Goal: Task Accomplishment & Management: Manage account settings

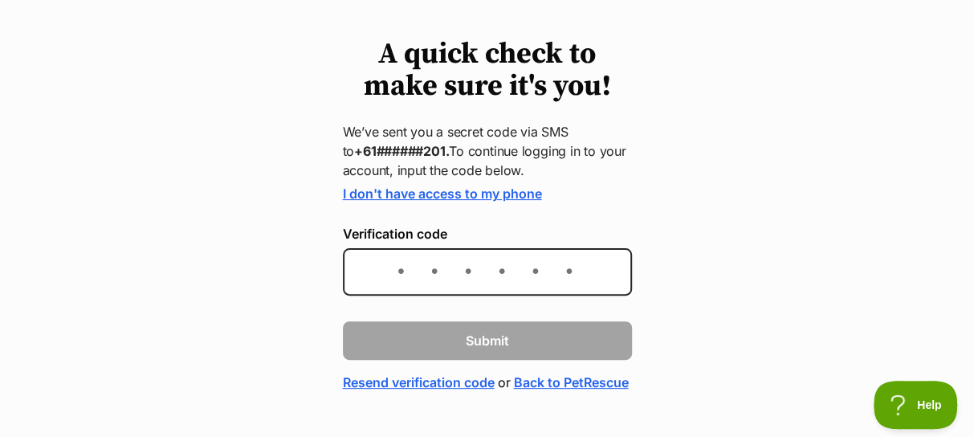
scroll to position [102, 0]
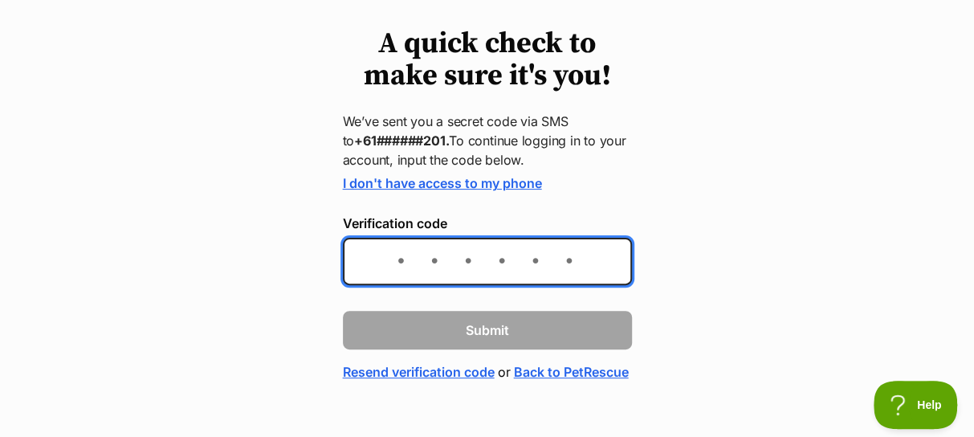
click at [384, 274] on input "Verification code" at bounding box center [487, 261] width 289 height 47
type input "810503"
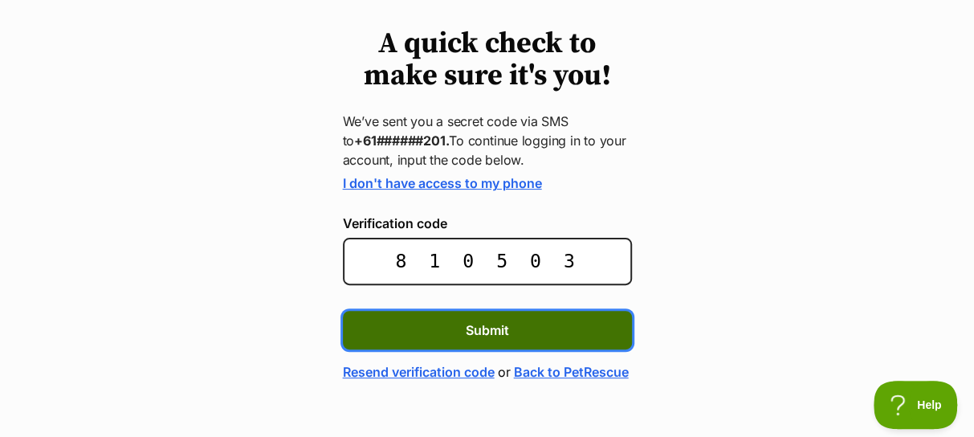
click at [490, 311] on button "Submit" at bounding box center [487, 330] width 289 height 39
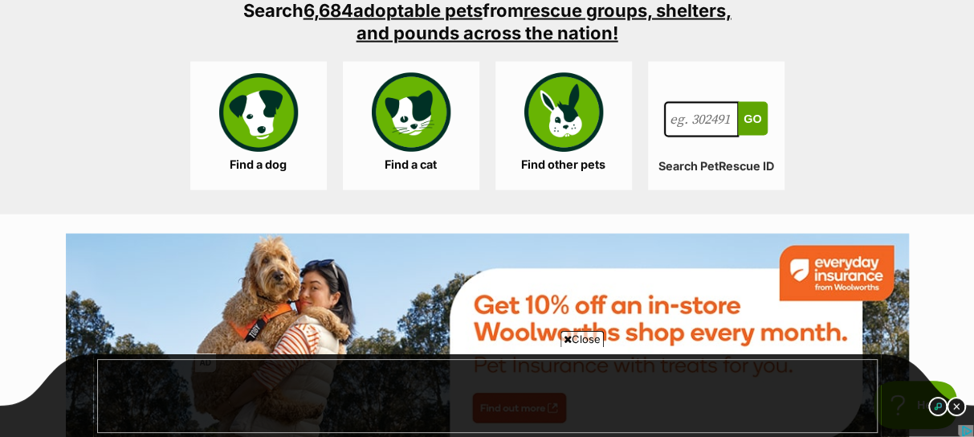
scroll to position [1577, 0]
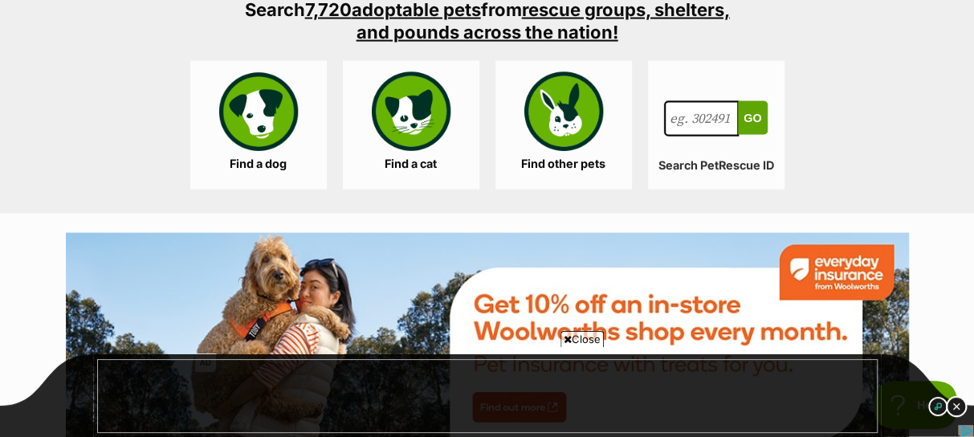
click at [957, 409] on img at bounding box center [956, 406] width 21 height 21
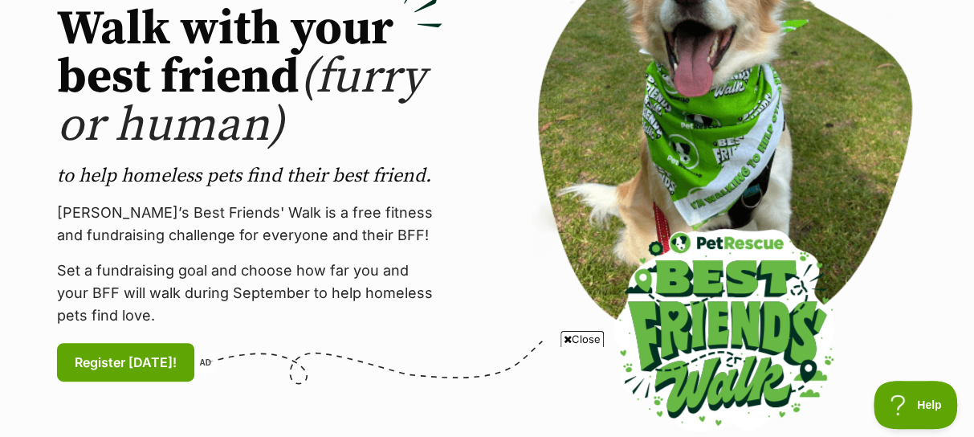
scroll to position [0, 0]
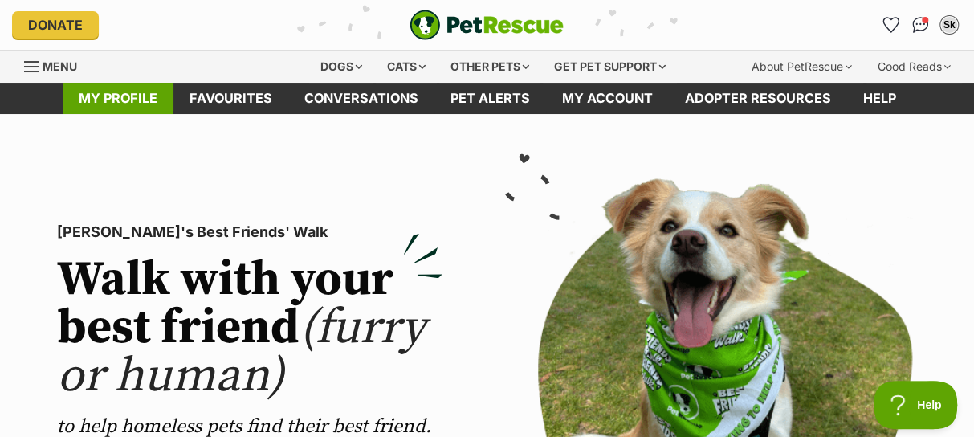
click at [116, 104] on link "My profile" at bounding box center [118, 98] width 111 height 31
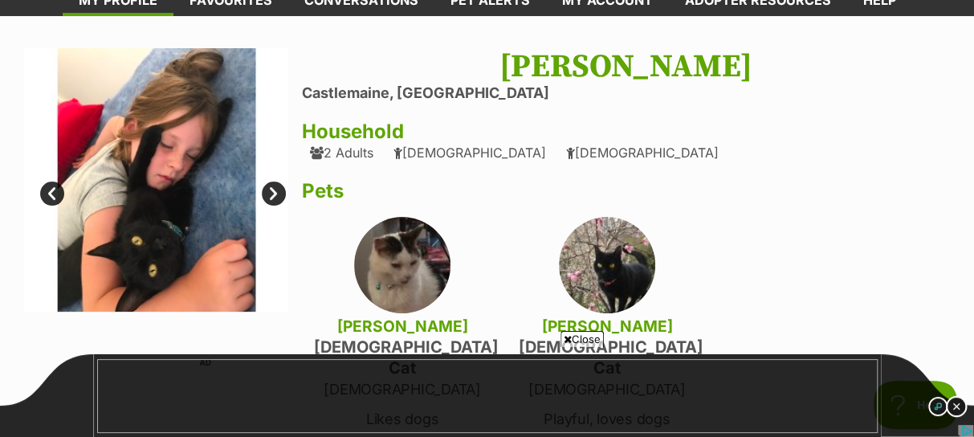
click at [959, 406] on img at bounding box center [956, 406] width 21 height 21
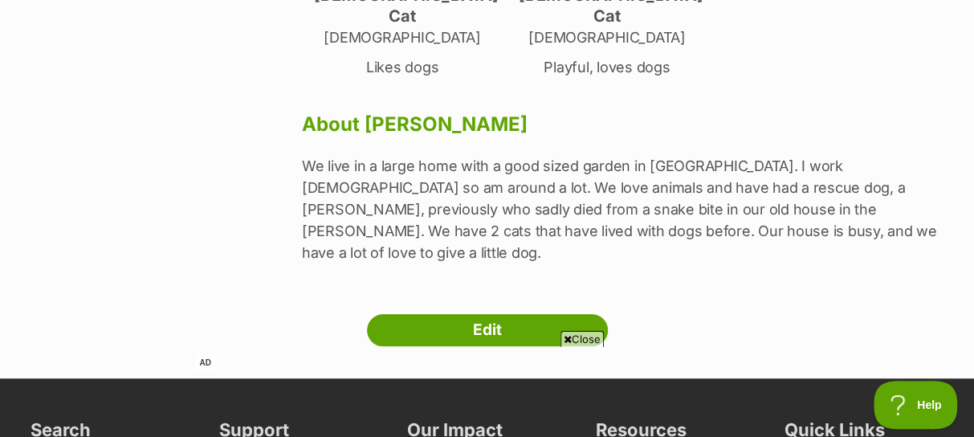
scroll to position [451, 0]
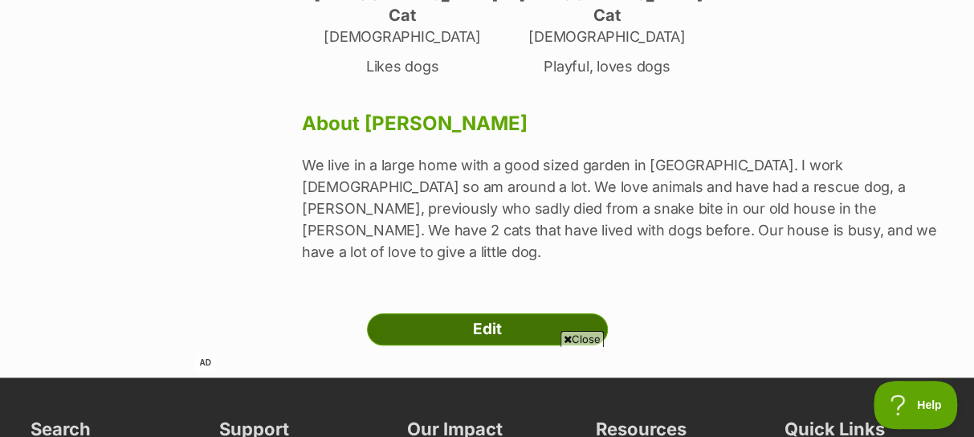
click at [570, 313] on link "Edit" at bounding box center [487, 329] width 241 height 32
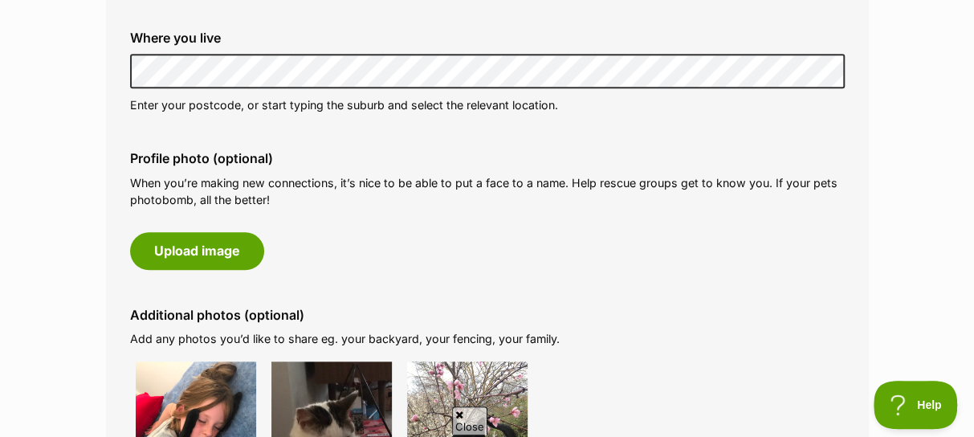
scroll to position [822, 0]
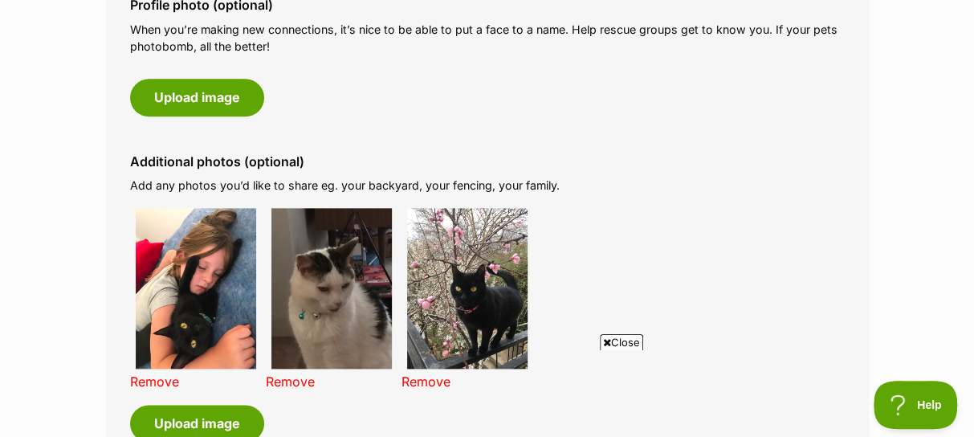
click at [741, 238] on div "Remove Remove Remove" at bounding box center [487, 295] width 715 height 186
click at [618, 341] on span "Close" at bounding box center [621, 342] width 43 height 16
click at [295, 378] on link "Remove" at bounding box center [290, 381] width 49 height 16
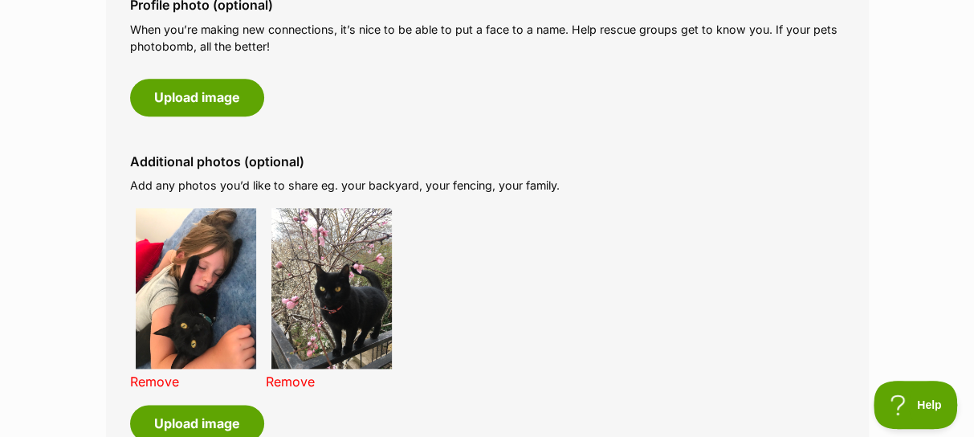
click at [295, 377] on link "Remove" at bounding box center [290, 381] width 49 height 16
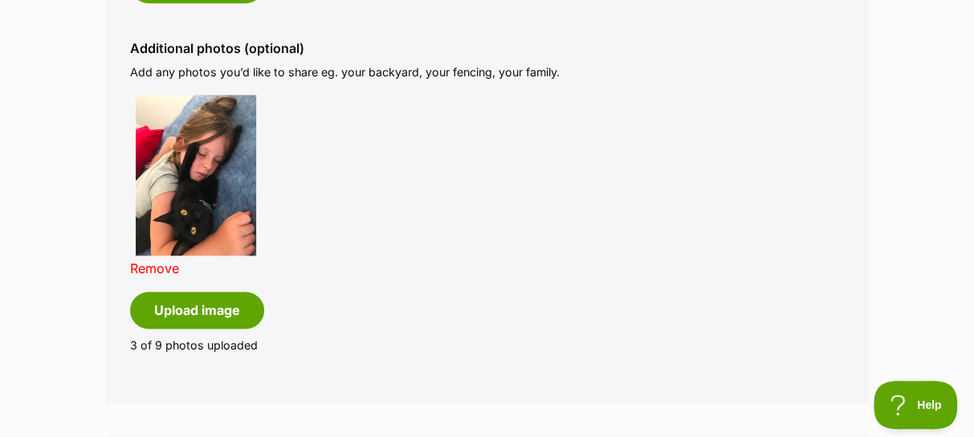
scroll to position [937, 0]
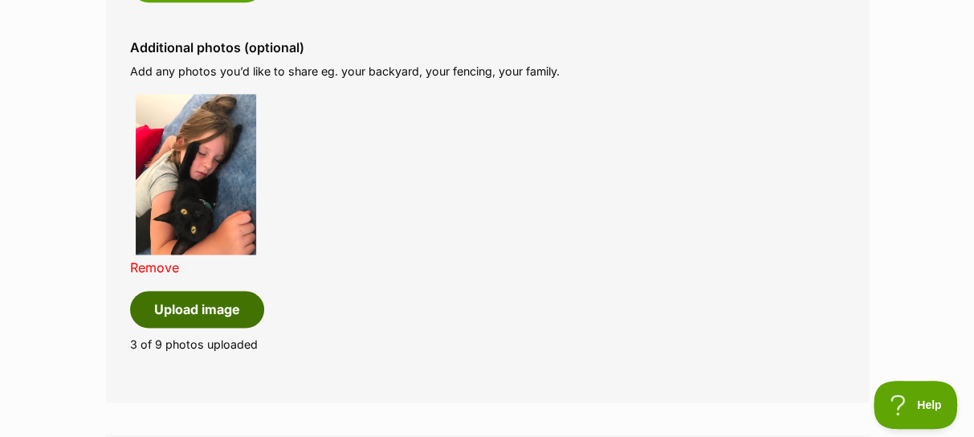
click at [244, 300] on button "Upload image" at bounding box center [197, 309] width 134 height 37
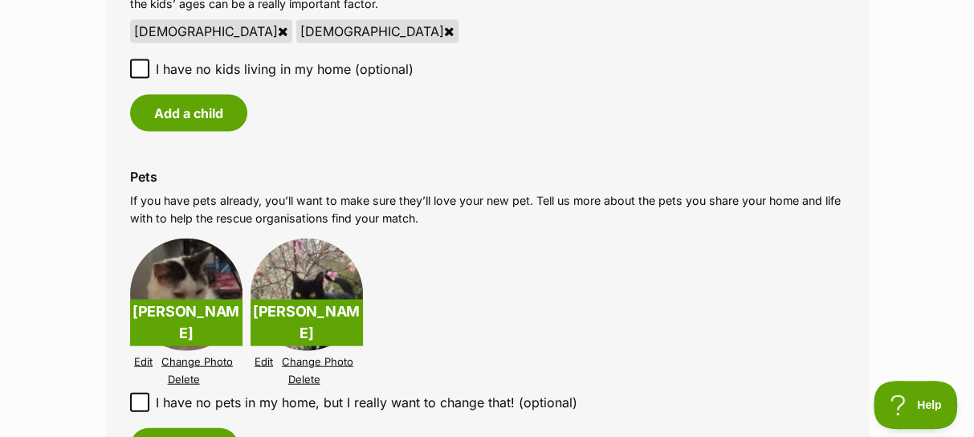
scroll to position [1671, 0]
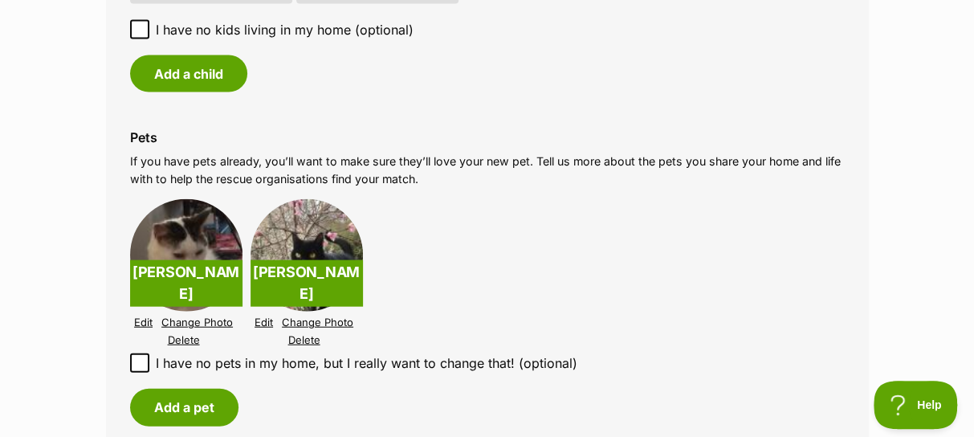
click at [183, 338] on link "Delete" at bounding box center [184, 340] width 32 height 12
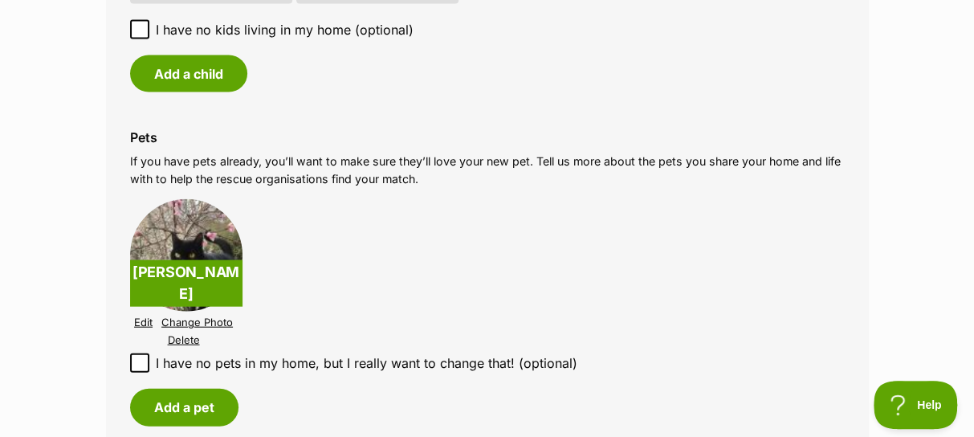
click at [177, 339] on link "Delete" at bounding box center [184, 340] width 32 height 12
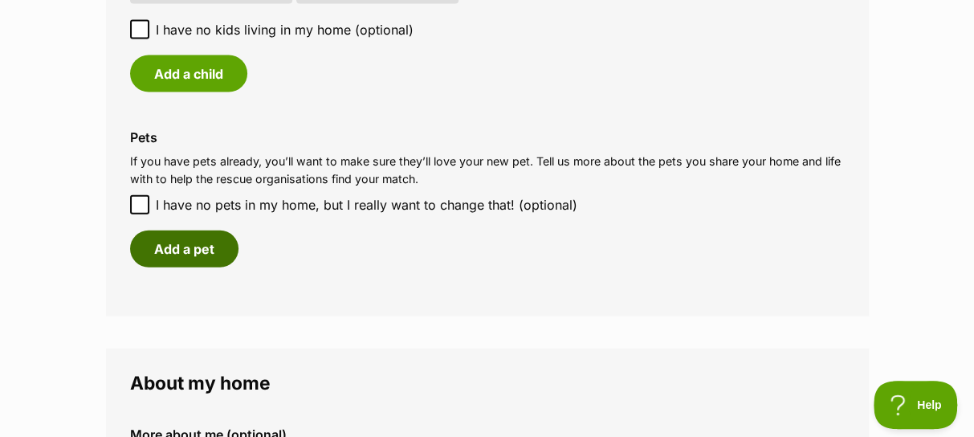
click at [183, 259] on button "Add a pet" at bounding box center [184, 249] width 108 height 37
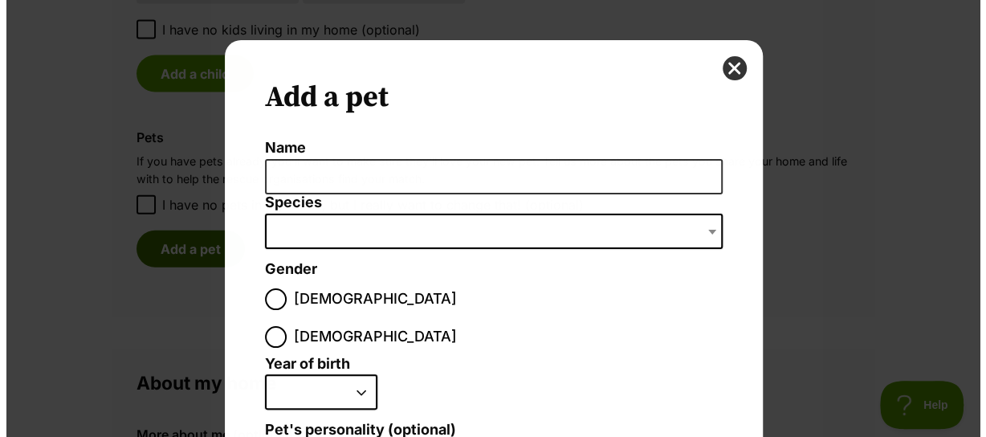
scroll to position [0, 0]
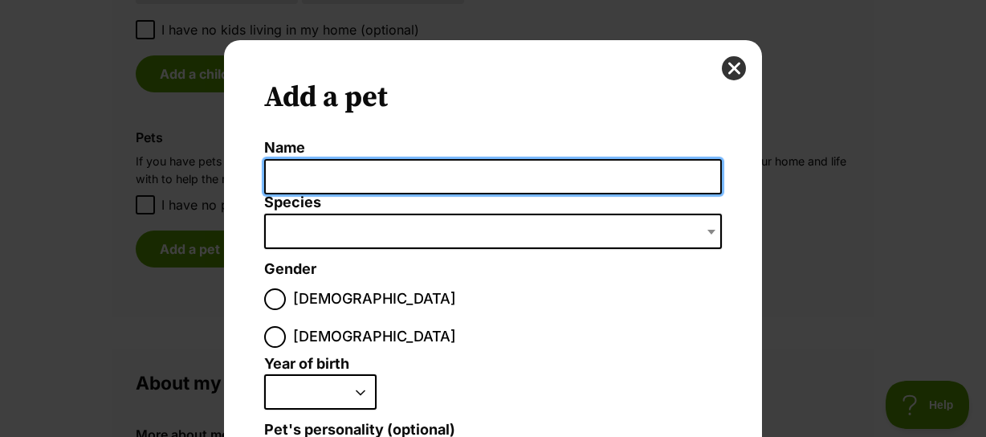
click at [608, 171] on input "Name" at bounding box center [493, 177] width 458 height 36
type input "Eric"
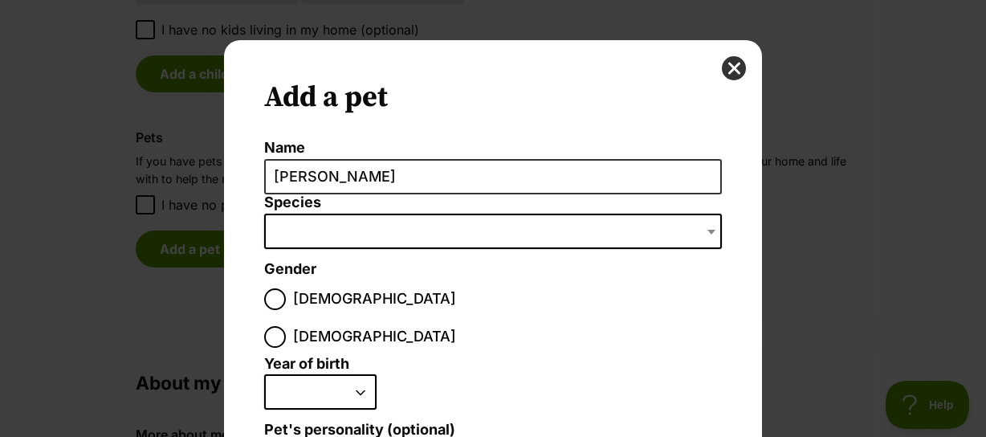
click at [573, 231] on span "Dialog Window - Close (Press escape to close)" at bounding box center [493, 231] width 458 height 35
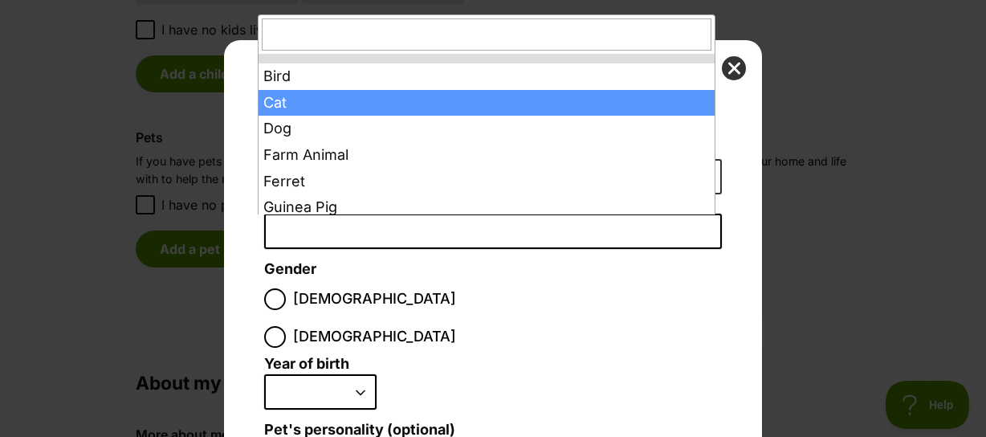
select select "2"
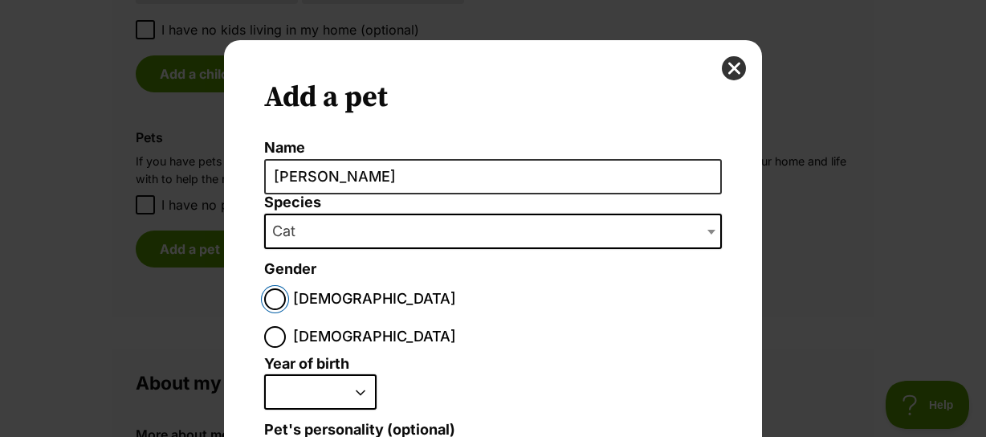
click at [264, 300] on input "Male" at bounding box center [275, 299] width 22 height 22
radio input "true"
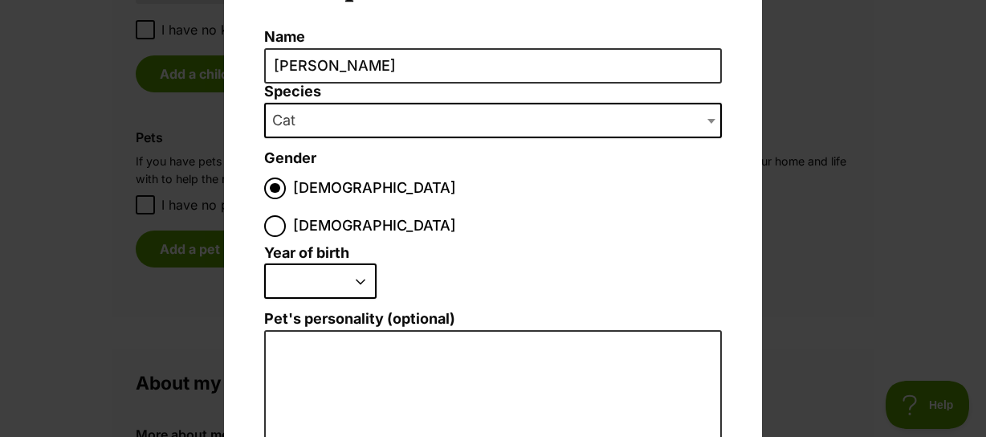
click at [347, 263] on select "2025 2024 2023 2022 2021 2020 2019 2018 2017 2016 2015 2014 2013 2012 2011 2010…" at bounding box center [320, 280] width 112 height 35
select select "2023"
click at [264, 263] on select "2025 2024 2023 2022 2021 2020 2019 2018 2017 2016 2015 2014 2013 2012 2011 2010…" at bounding box center [320, 280] width 112 height 35
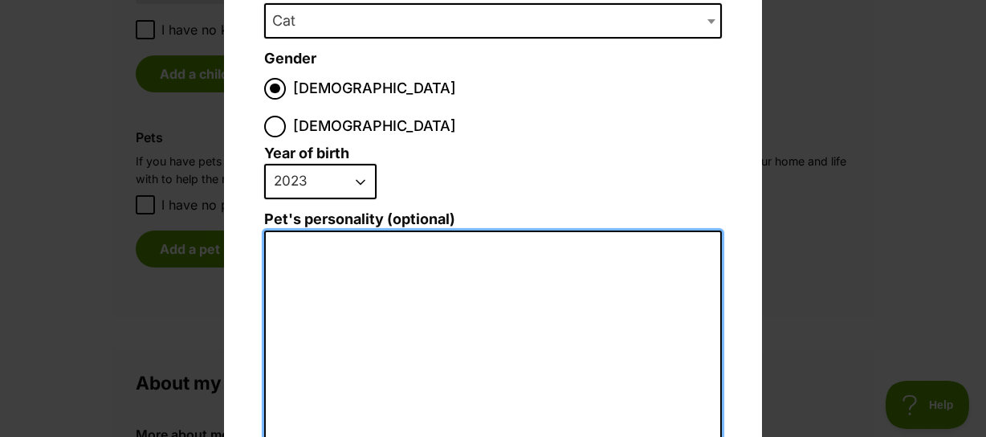
click at [596, 231] on textarea "Pet's personality (optional)" at bounding box center [493, 407] width 458 height 352
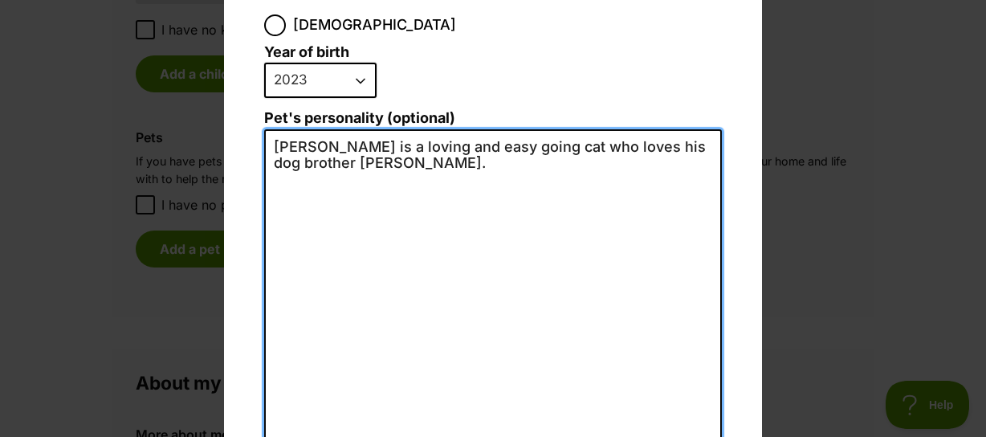
scroll to position [421, 0]
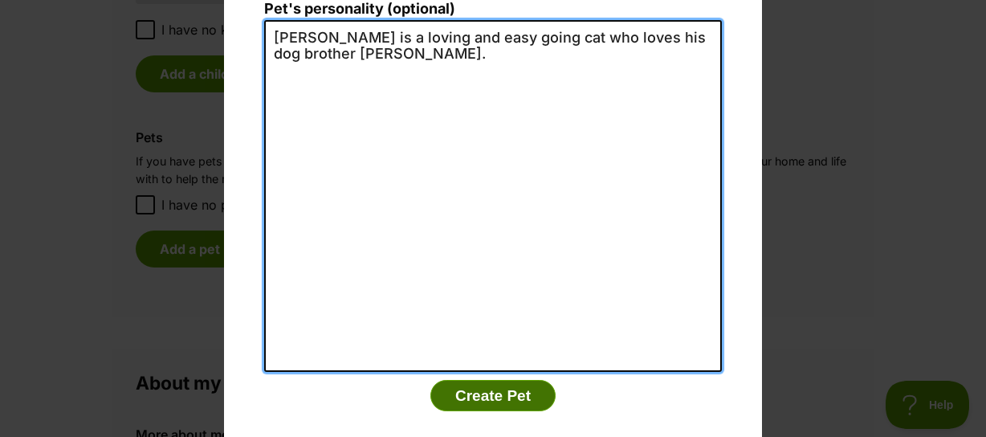
type textarea "Eric is a loving and easy going cat who loves his dog brother Stan."
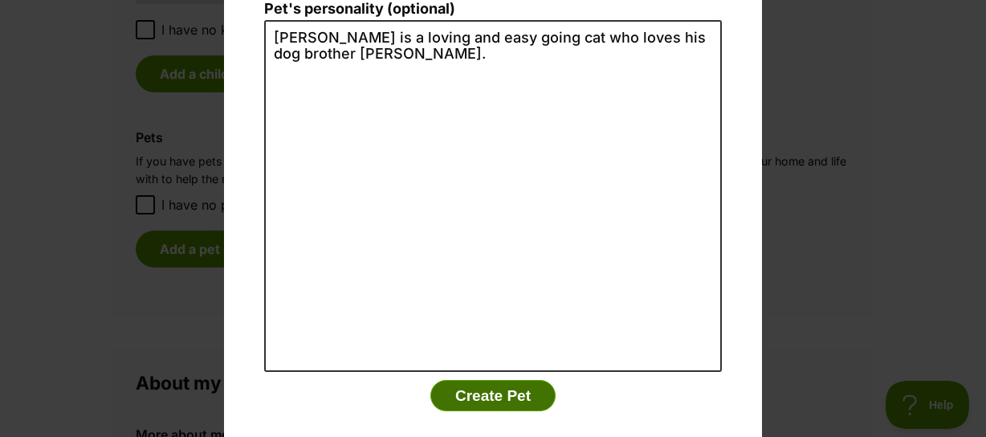
click at [492, 380] on button "Create Pet" at bounding box center [493, 396] width 125 height 32
click at [494, 380] on button "Create Pet" at bounding box center [493, 396] width 125 height 32
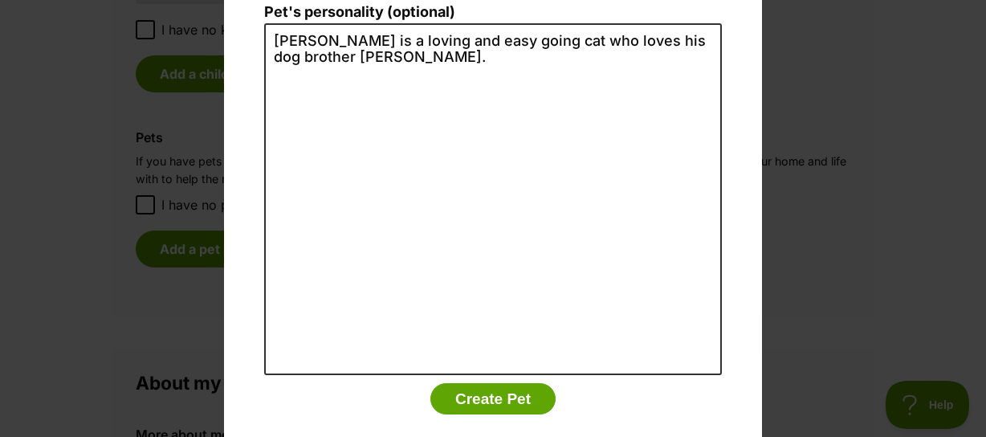
scroll to position [419, 0]
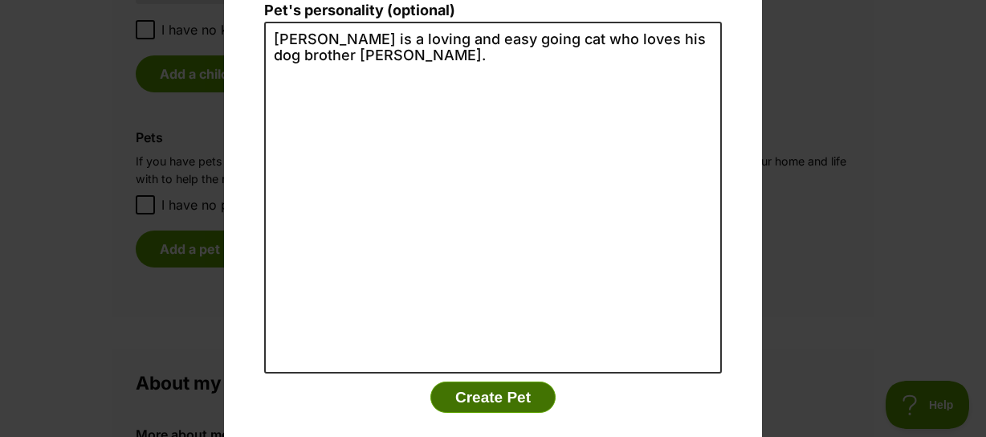
click at [497, 382] on button "Create Pet" at bounding box center [493, 398] width 125 height 32
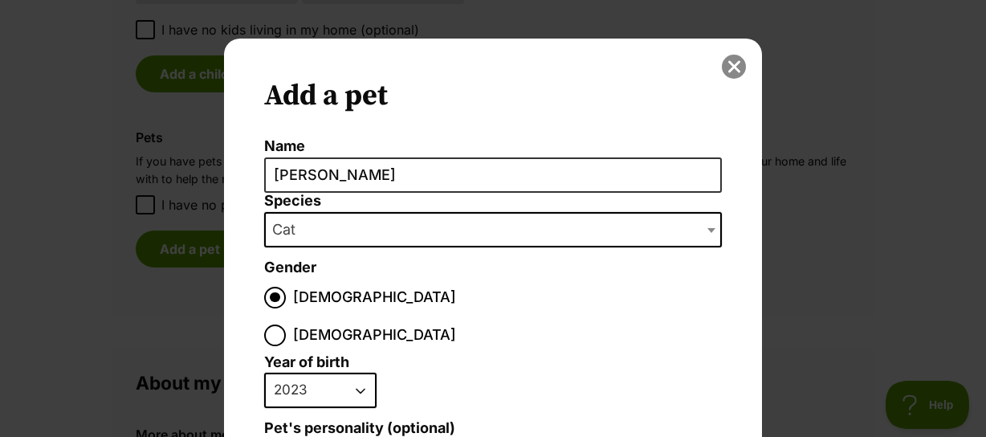
click at [726, 65] on button "close" at bounding box center [734, 67] width 24 height 24
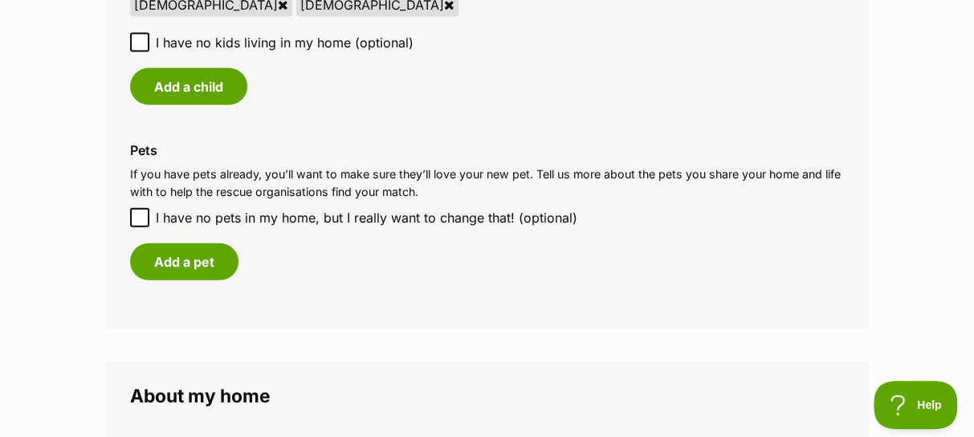
scroll to position [1659, 0]
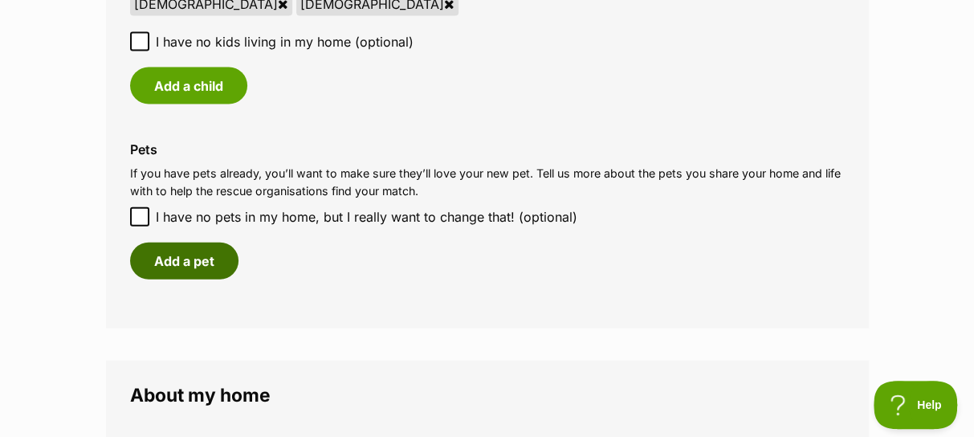
click at [207, 263] on button "Add a pet" at bounding box center [184, 261] width 108 height 37
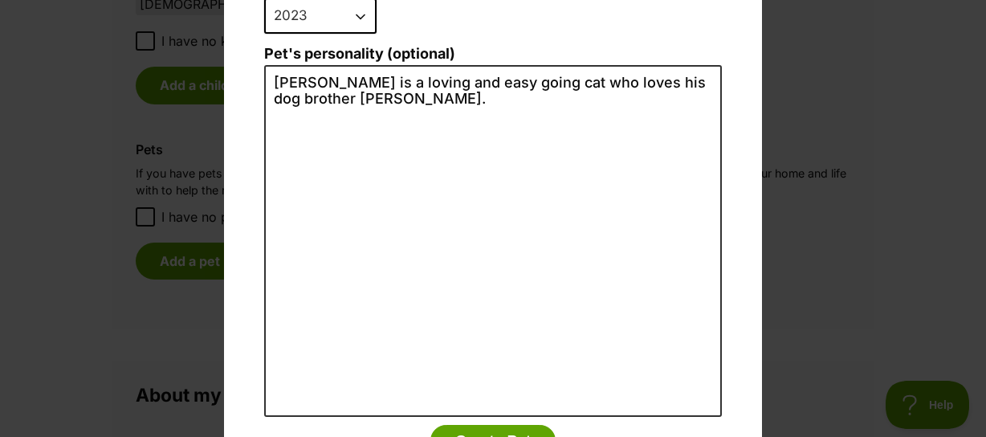
scroll to position [421, 0]
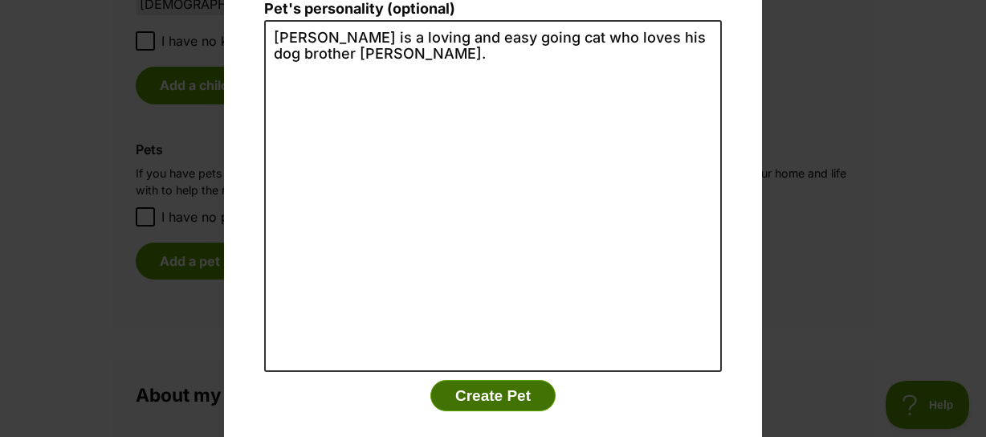
click at [514, 380] on button "Create Pet" at bounding box center [493, 396] width 125 height 32
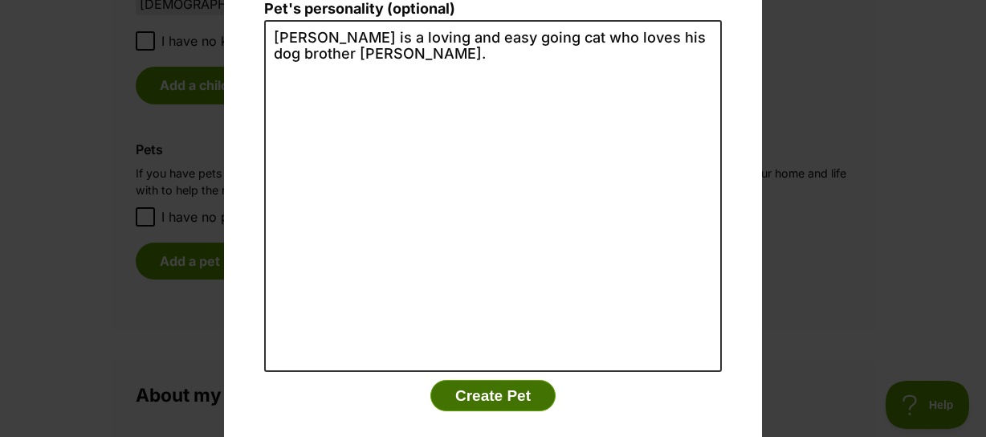
click at [514, 380] on button "Create Pet" at bounding box center [493, 396] width 125 height 32
click at [484, 380] on button "Create Pet" at bounding box center [493, 396] width 125 height 32
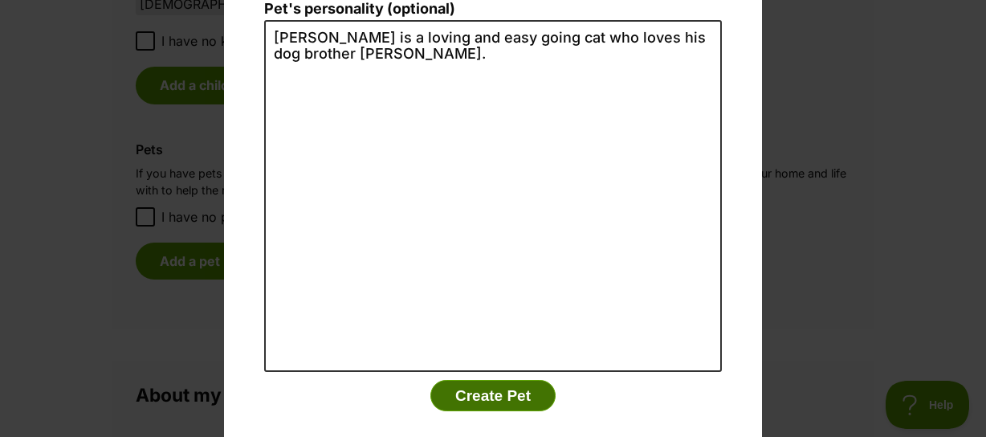
click at [484, 380] on button "Create Pet" at bounding box center [493, 396] width 125 height 32
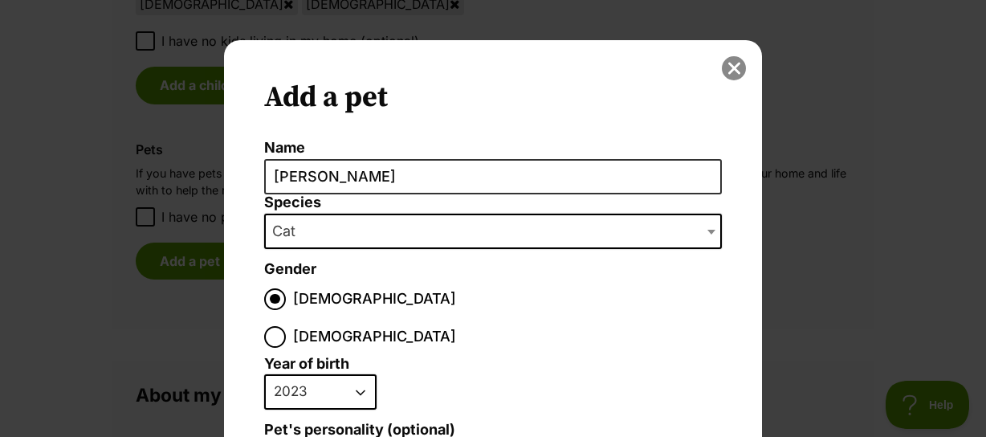
click at [723, 72] on button "close" at bounding box center [734, 68] width 24 height 24
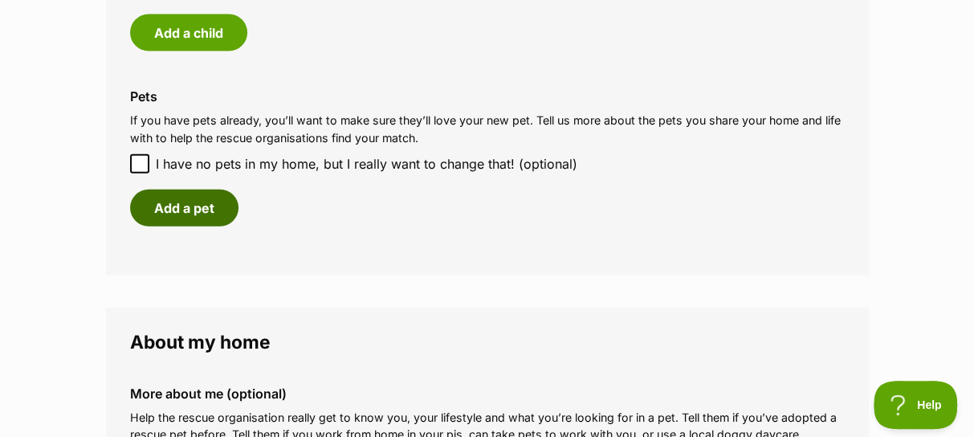
scroll to position [1715, 0]
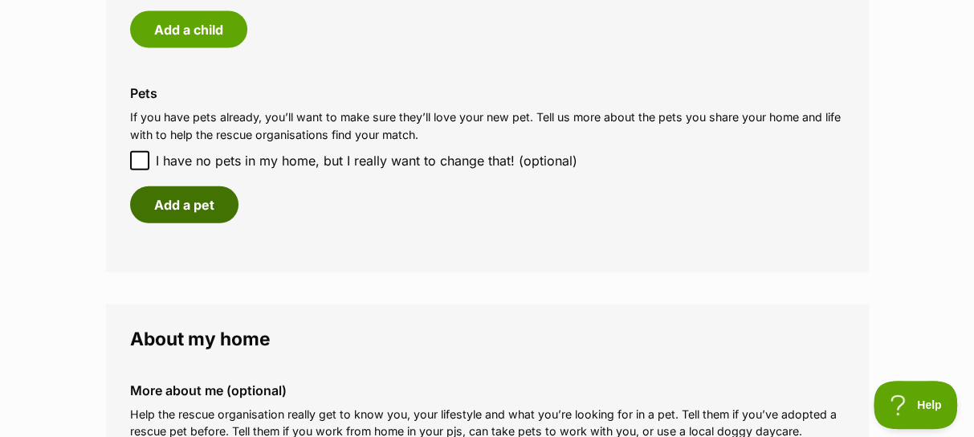
click at [165, 209] on button "Add a pet" at bounding box center [184, 204] width 108 height 37
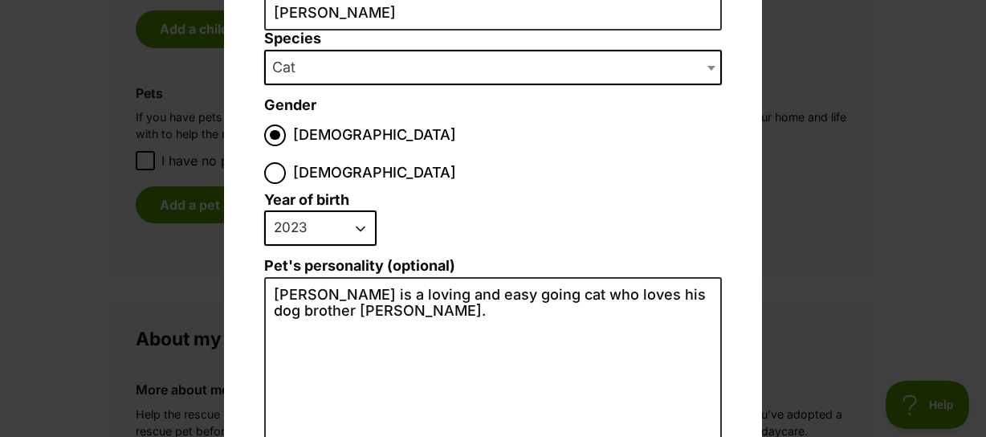
scroll to position [421, 0]
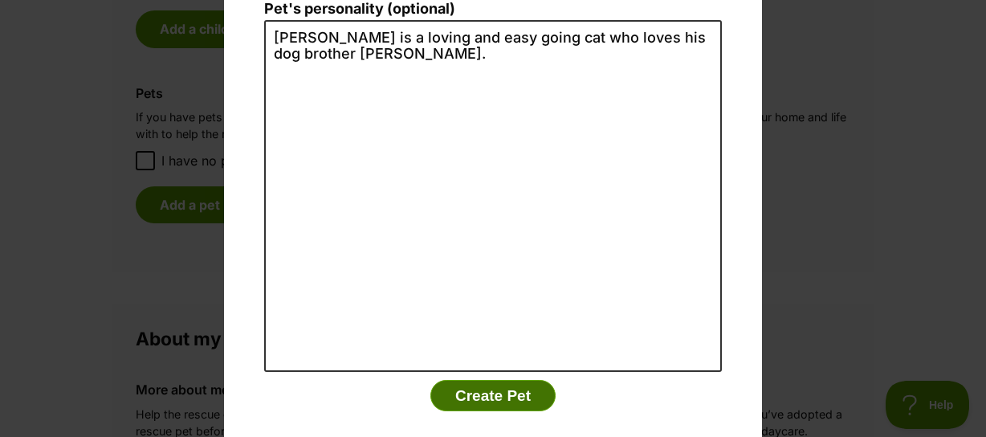
click at [480, 380] on button "Create Pet" at bounding box center [493, 396] width 125 height 32
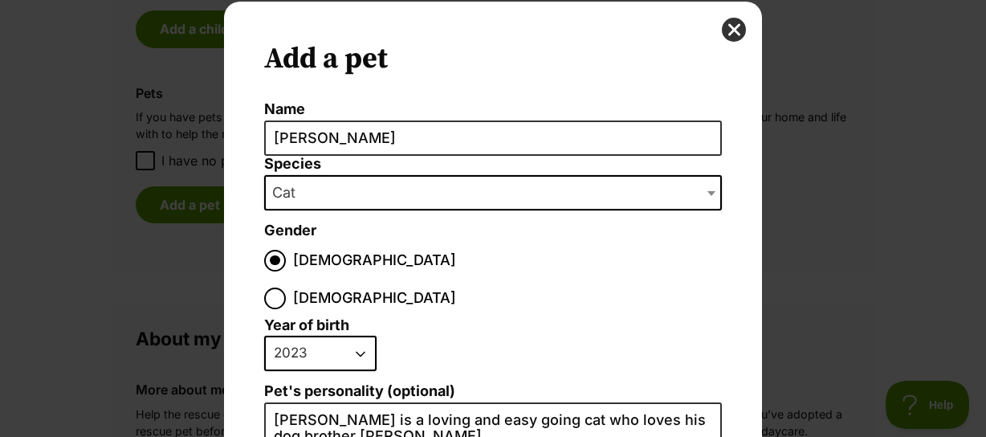
scroll to position [0, 0]
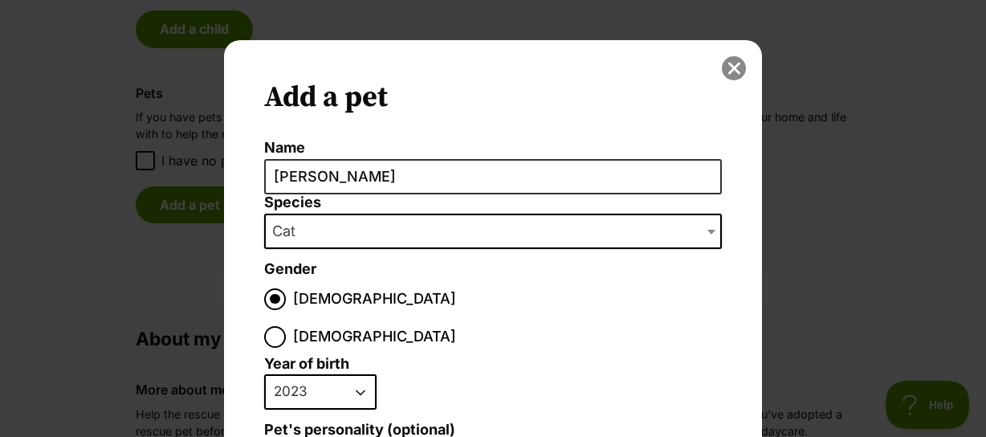
click at [731, 67] on button "close" at bounding box center [734, 68] width 24 height 24
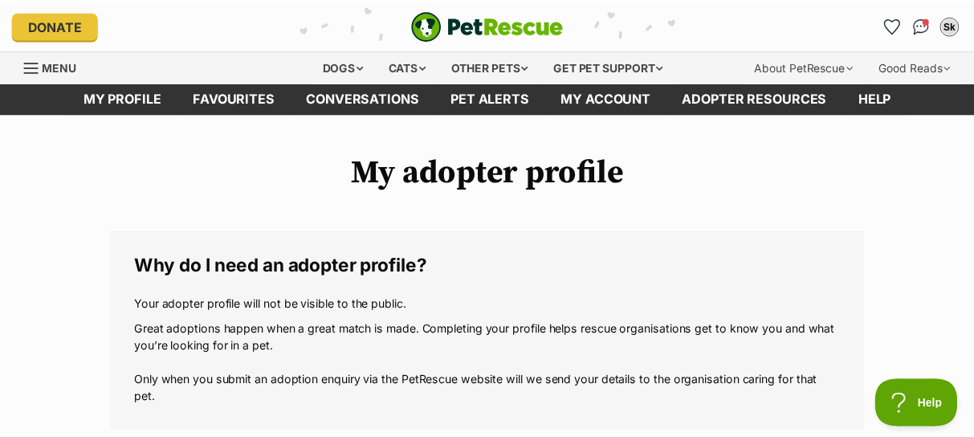
scroll to position [1715, 0]
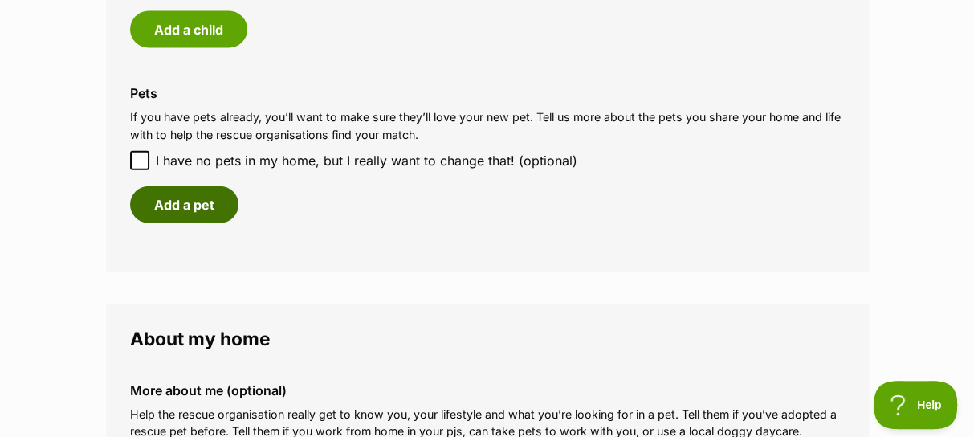
click at [157, 206] on button "Add a pet" at bounding box center [184, 204] width 108 height 37
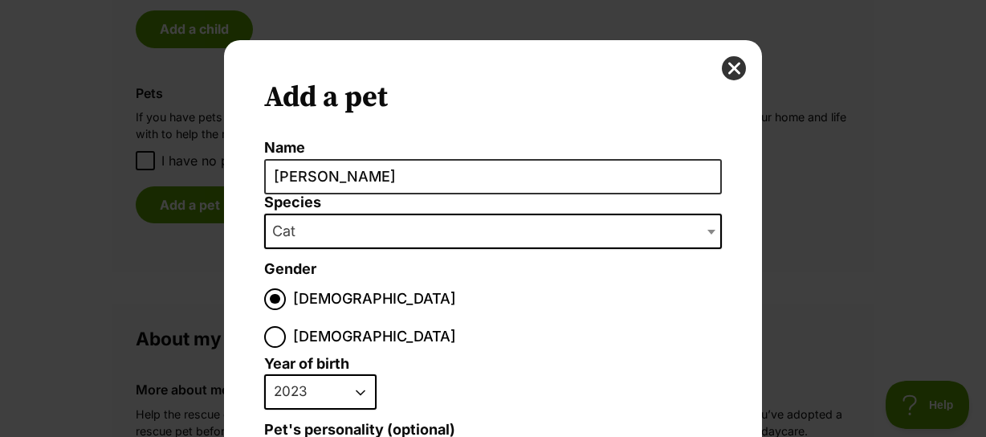
scroll to position [184, 0]
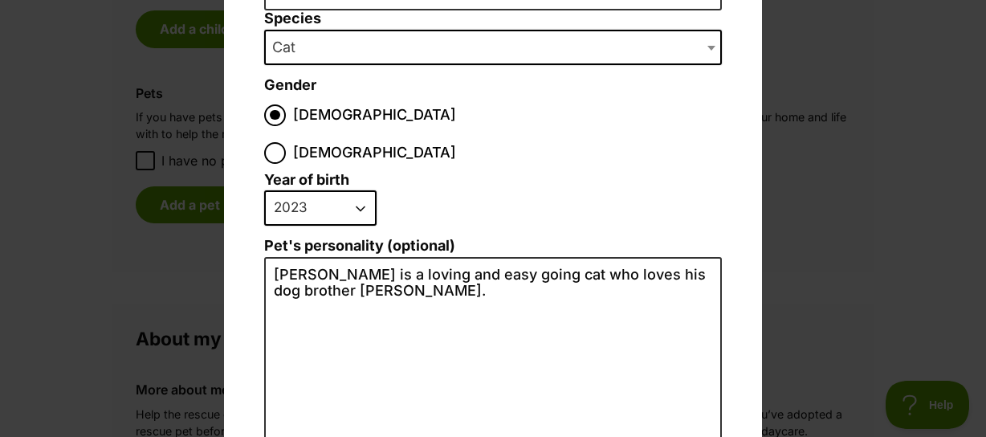
click at [353, 190] on select "2025 2024 2023 2022 2021 2020 2019 2018 2017 2016 2015 2014 2013 2012 2011 2010…" at bounding box center [320, 207] width 112 height 35
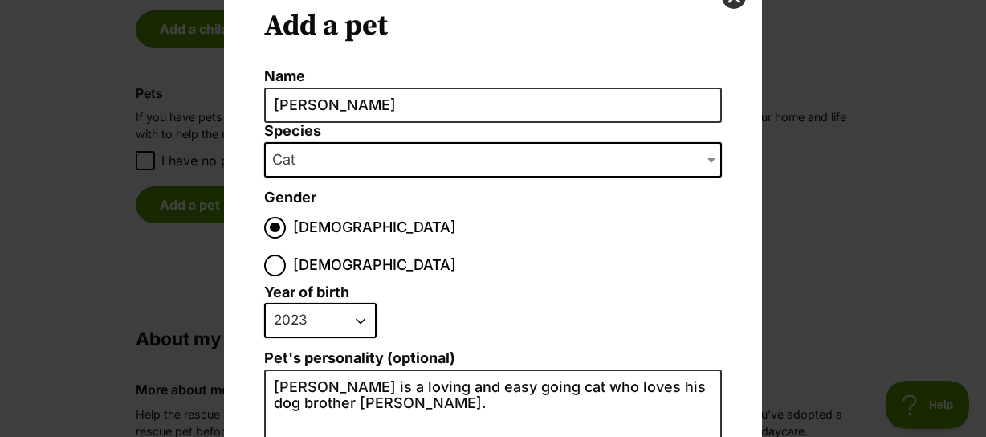
scroll to position [72, 0]
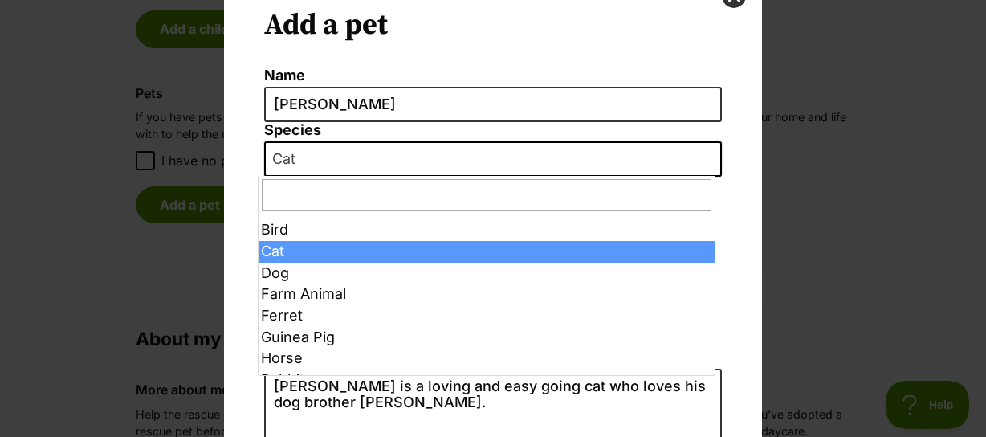
click at [705, 155] on span "Dialog Window - Close (Press escape to close)" at bounding box center [713, 158] width 16 height 35
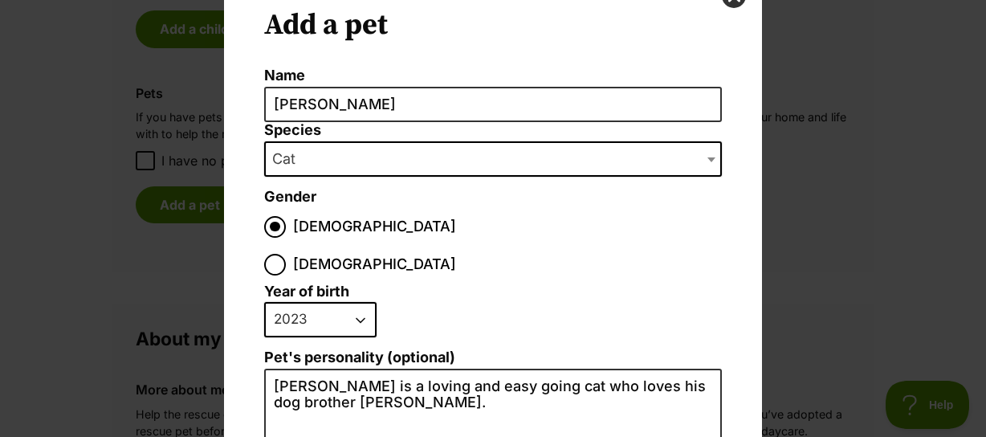
click at [705, 155] on span "Dialog Window - Close (Press escape to close)" at bounding box center [713, 158] width 16 height 35
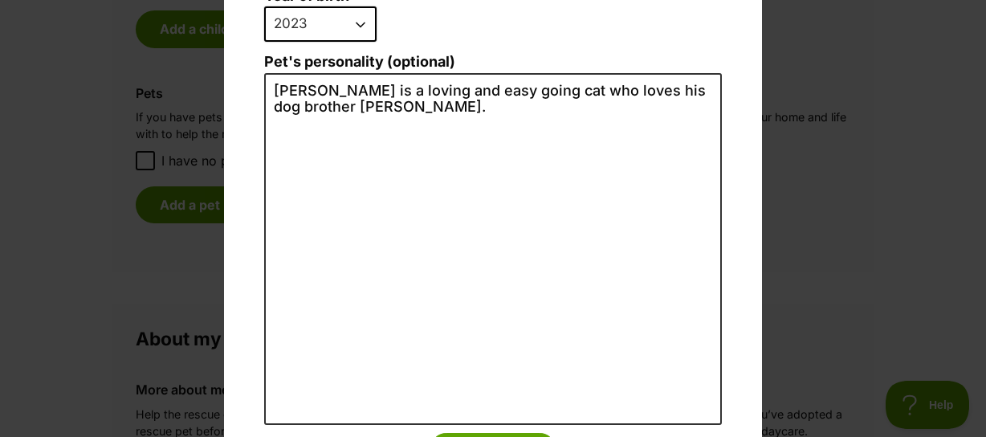
scroll to position [421, 0]
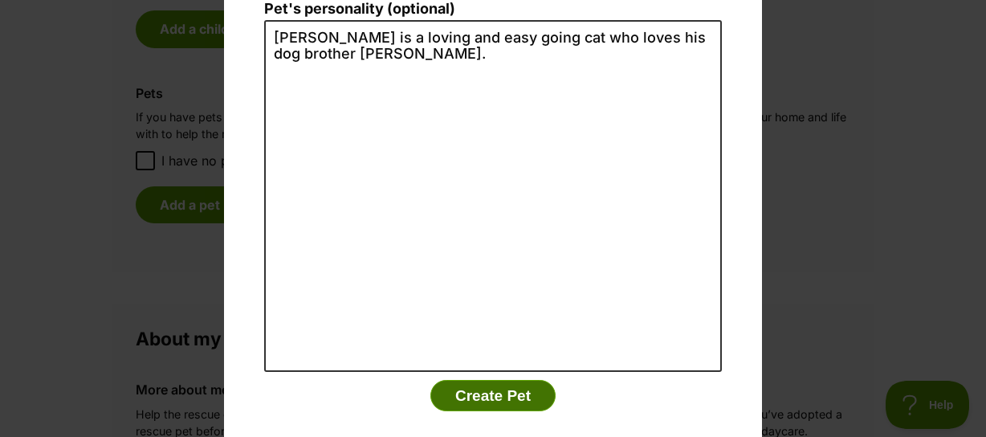
click at [496, 380] on button "Create Pet" at bounding box center [493, 396] width 125 height 32
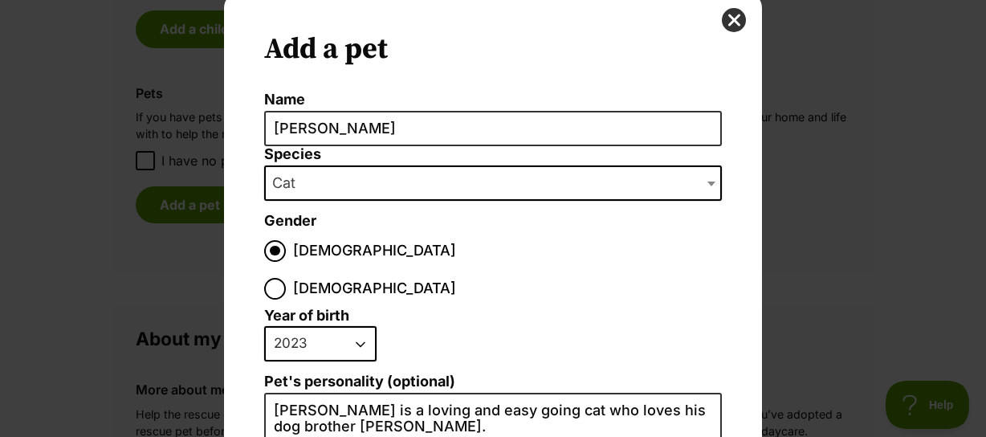
scroll to position [19, 0]
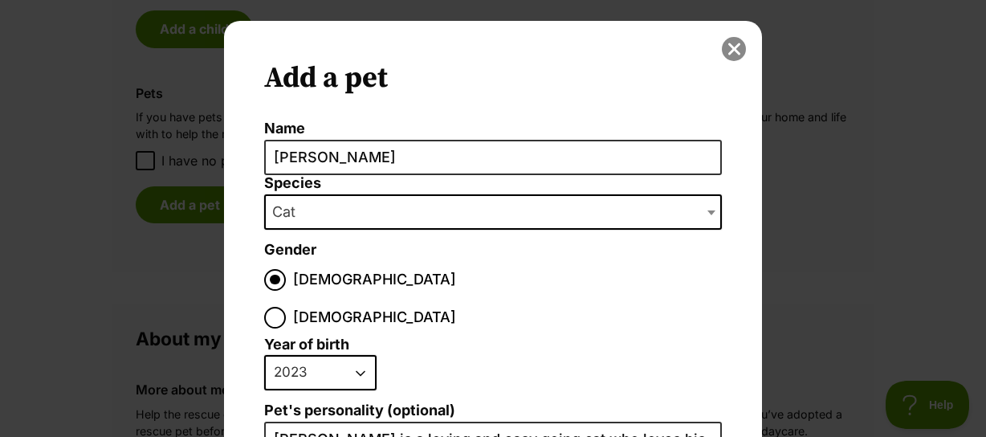
click at [729, 45] on button "close" at bounding box center [734, 49] width 24 height 24
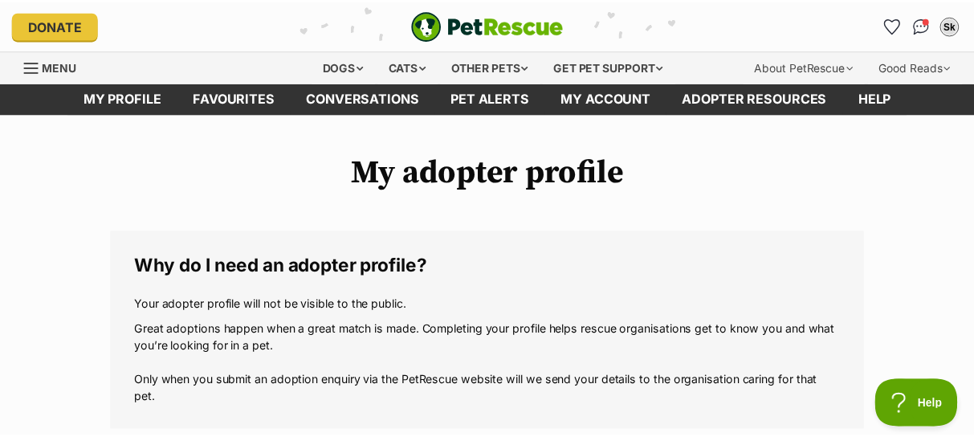
scroll to position [1715, 0]
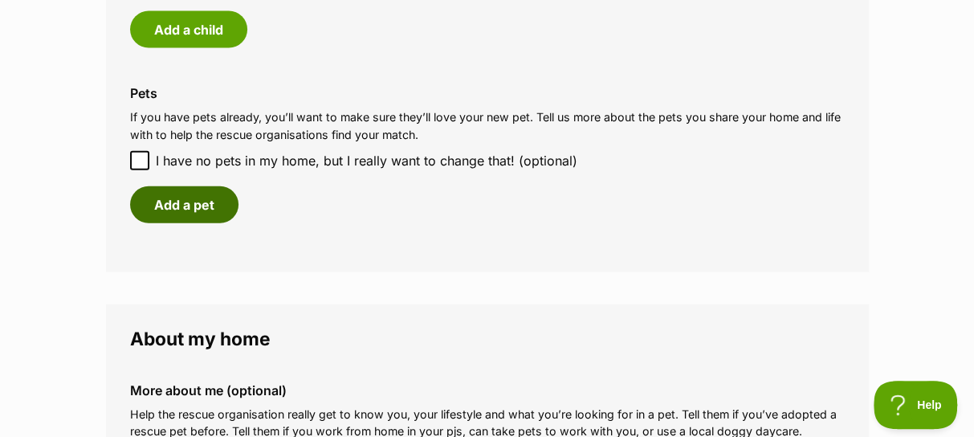
click at [159, 214] on button "Add a pet" at bounding box center [184, 204] width 108 height 37
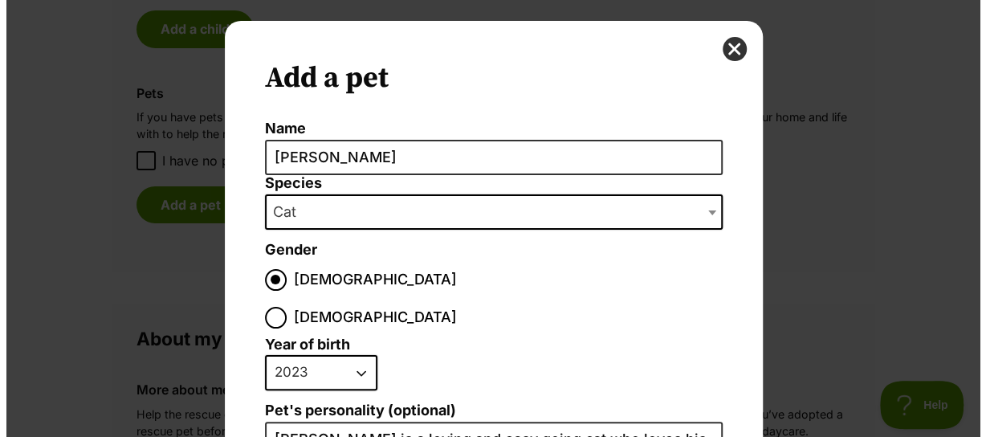
scroll to position [0, 0]
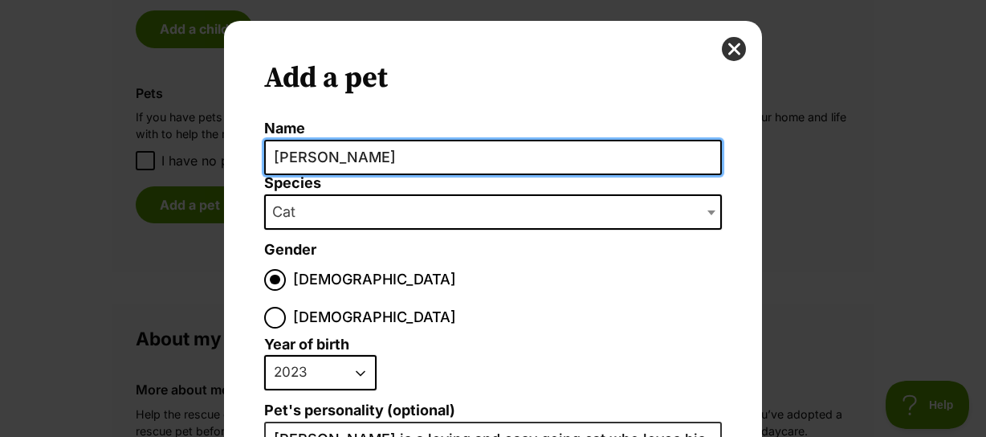
drag, startPoint x: 315, startPoint y: 149, endPoint x: 215, endPoint y: 144, distance: 99.7
click at [215, 144] on div "Add a pet Name Eric Species Bird Cat Dog Farm Animal Ferret Guinea Pig Horse Ra…" at bounding box center [493, 199] width 562 height 357
type input "Stanley"
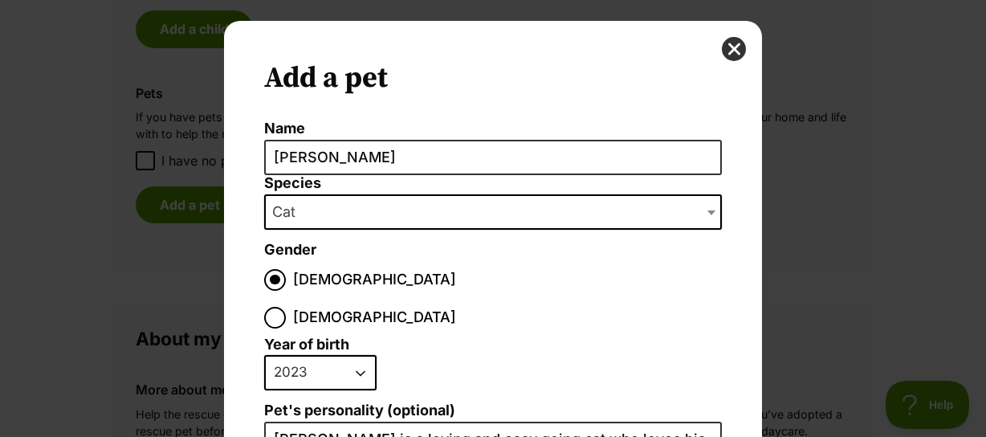
click at [708, 212] on b "Dialog Window - Close (Press escape to close)" at bounding box center [712, 212] width 8 height 5
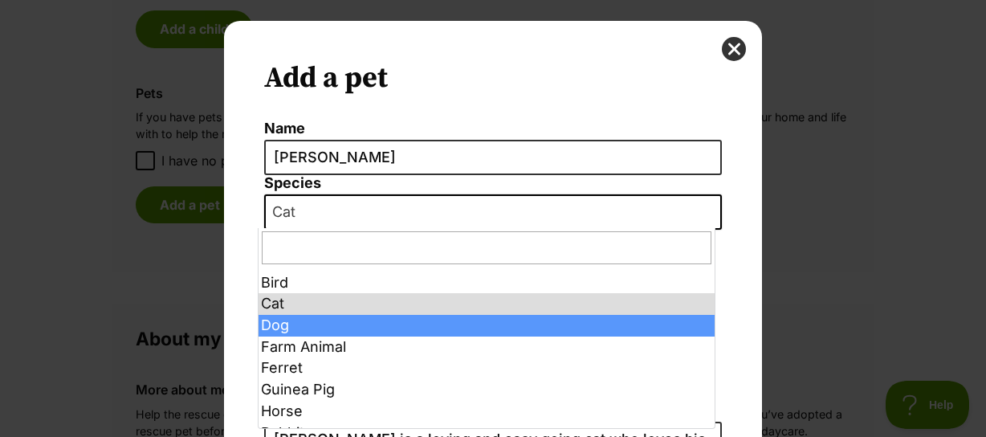
select select "1"
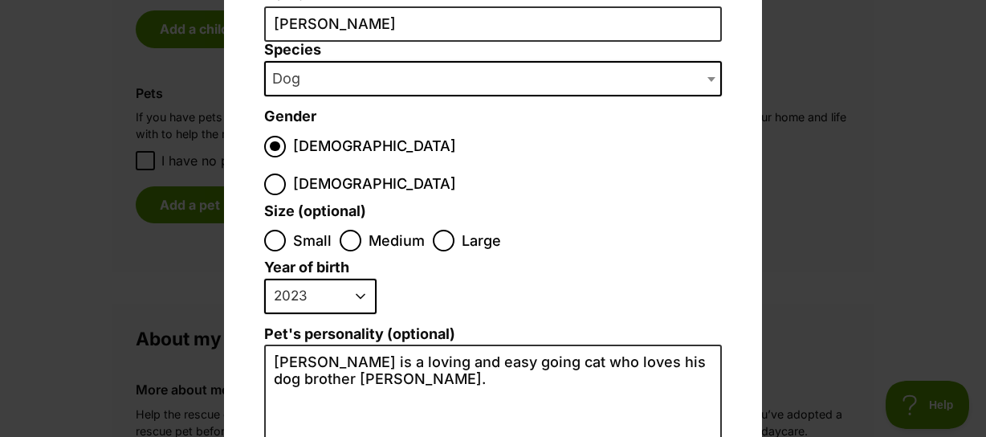
scroll to position [153, 0]
click at [275, 230] on input "Small" at bounding box center [275, 241] width 22 height 22
radio input "true"
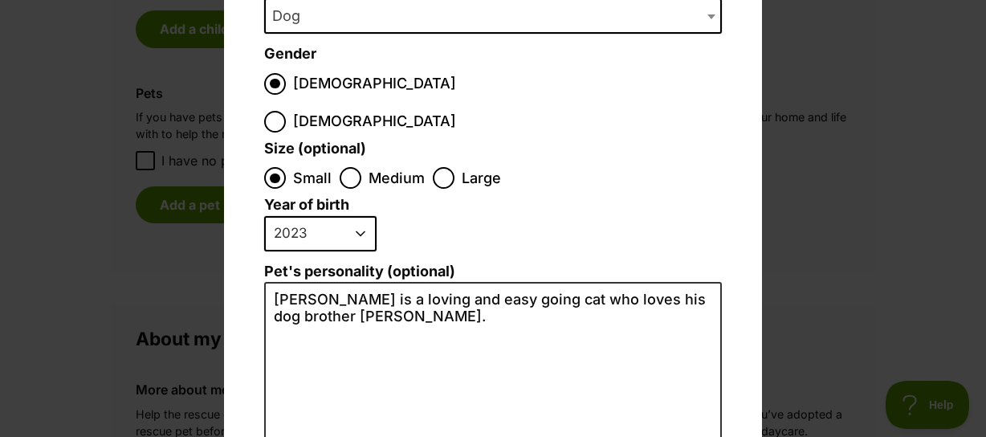
click at [353, 216] on select "2025 2024 2023 2022 2021 2020 2019 2018 2017 2016 2015 2014 2013 2012 2011 2010…" at bounding box center [320, 233] width 112 height 35
select select "2021"
click at [264, 216] on select "2025 2024 2023 2022 2021 2020 2019 2018 2017 2016 2015 2014 2013 2012 2011 2010…" at bounding box center [320, 233] width 112 height 35
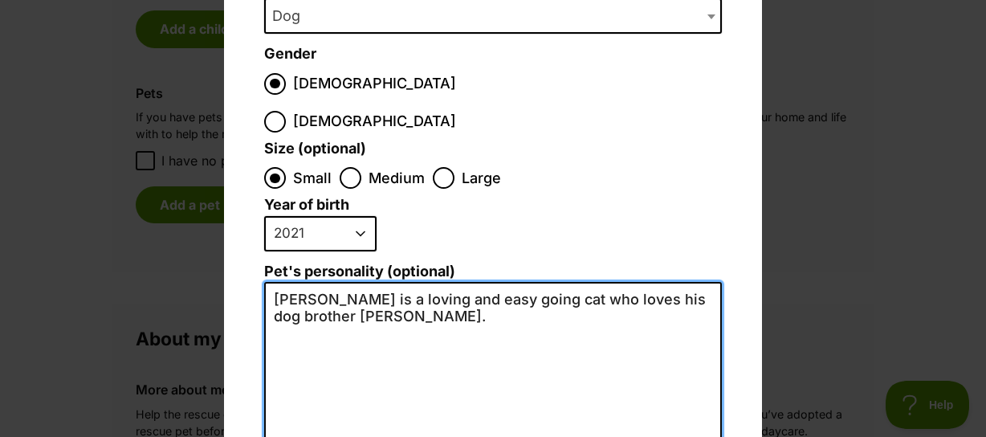
drag, startPoint x: 265, startPoint y: 265, endPoint x: 306, endPoint y: 285, distance: 45.6
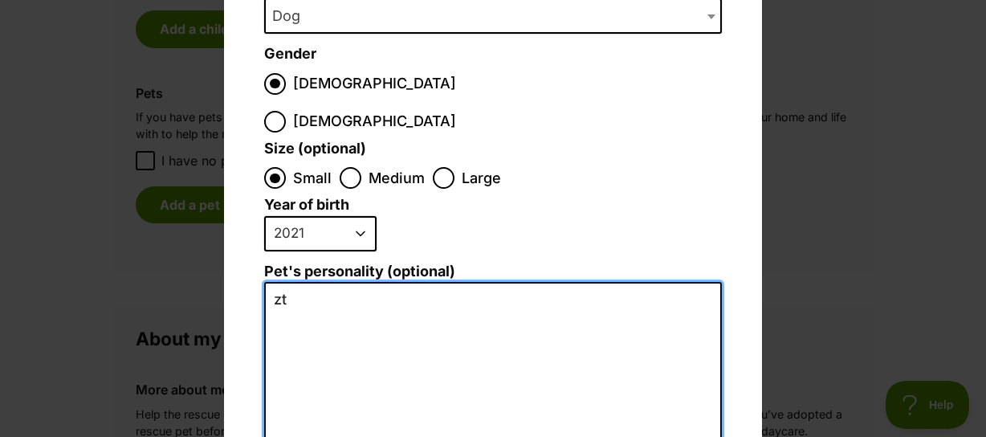
type textarea "z"
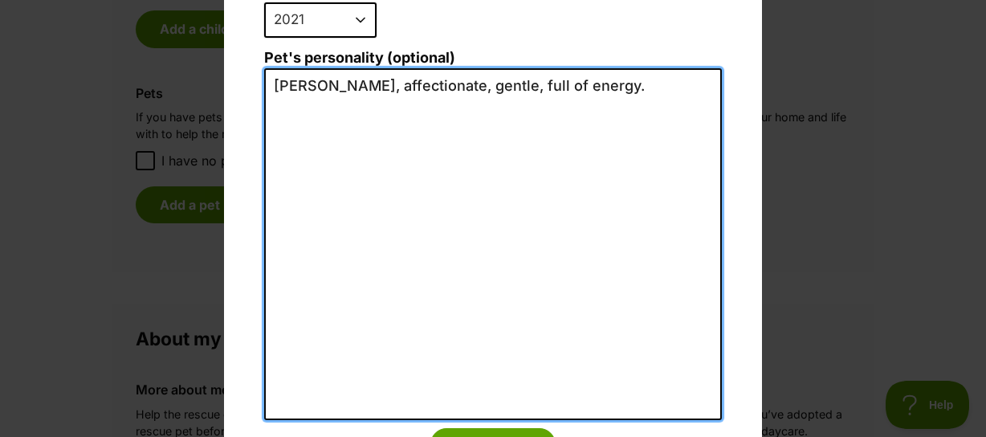
scroll to position [431, 0]
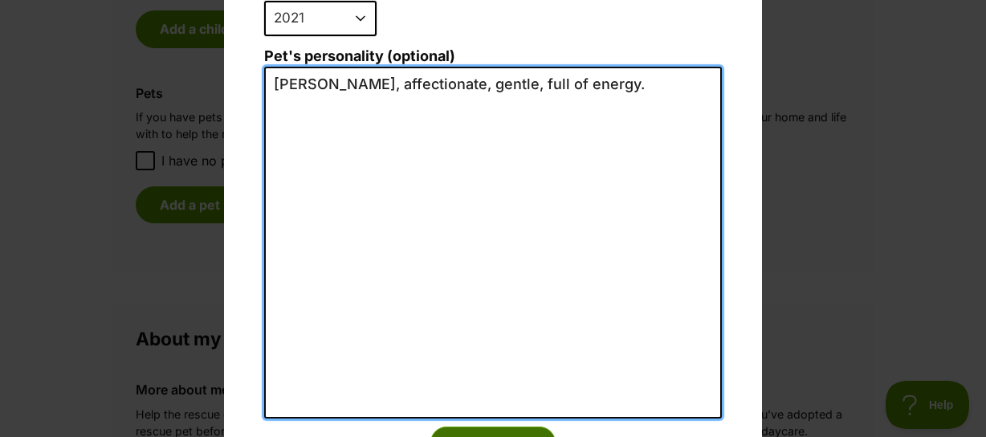
type textarea "Timid, affectionate, gentle, full of energy."
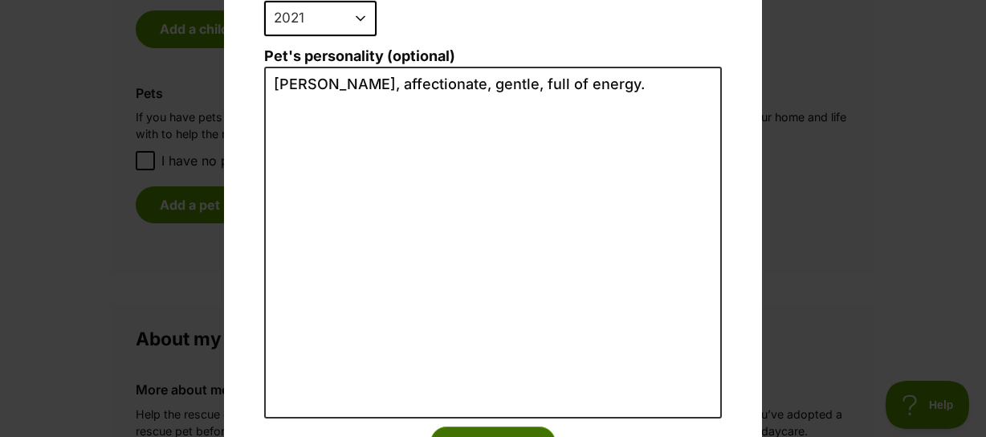
click at [485, 427] on button "Create Pet" at bounding box center [493, 443] width 125 height 32
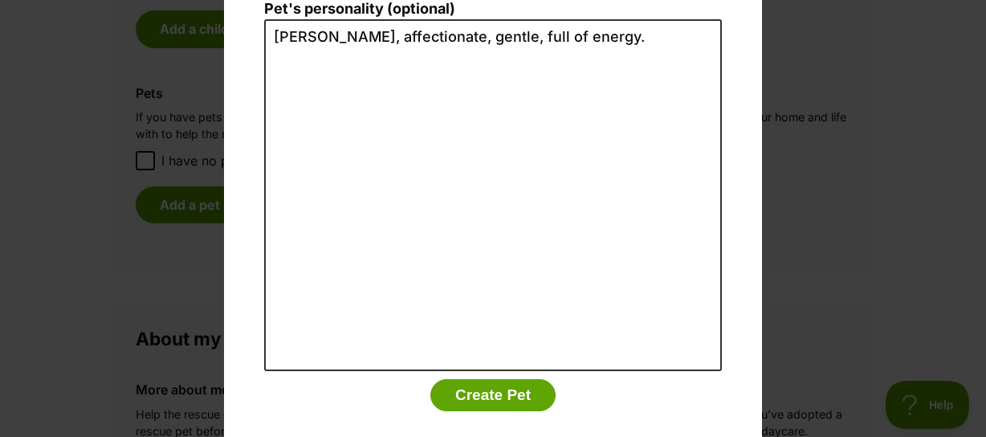
scroll to position [476, 0]
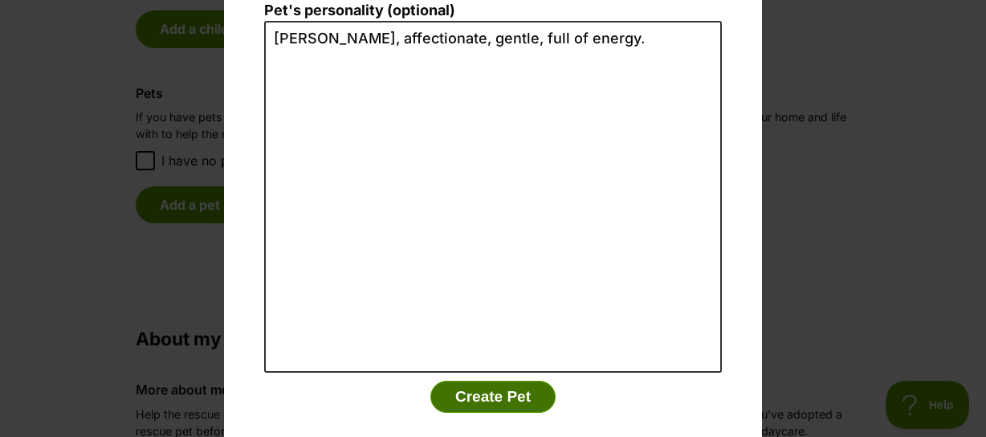
click at [469, 381] on button "Create Pet" at bounding box center [493, 397] width 125 height 32
click at [472, 381] on button "Create Pet" at bounding box center [493, 397] width 125 height 32
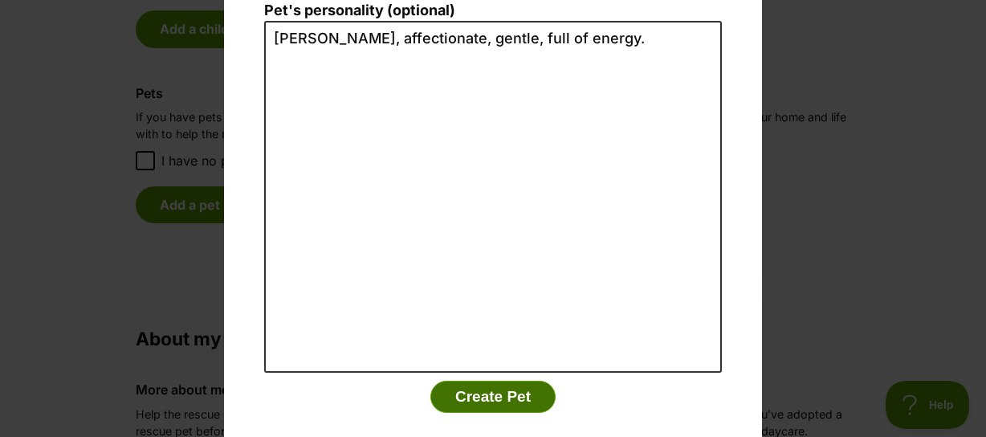
click at [472, 381] on button "Create Pet" at bounding box center [493, 397] width 125 height 32
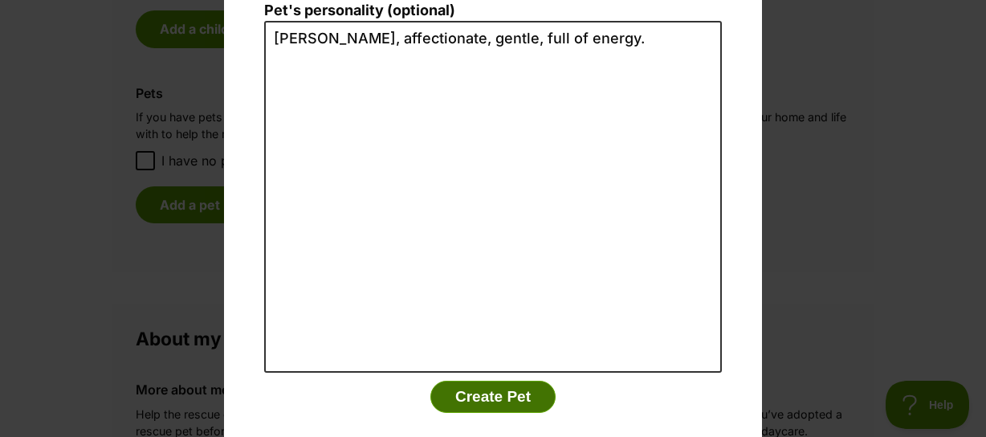
click at [472, 381] on button "Create Pet" at bounding box center [493, 397] width 125 height 32
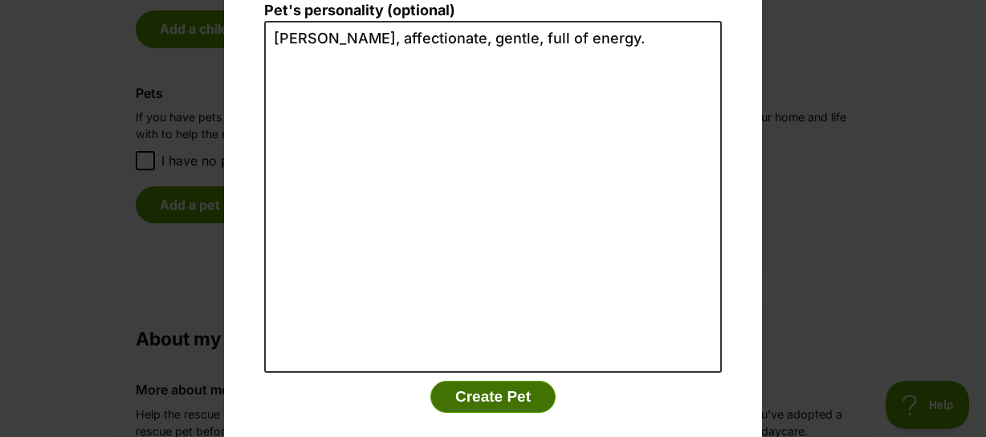
click at [472, 381] on button "Create Pet" at bounding box center [493, 397] width 125 height 32
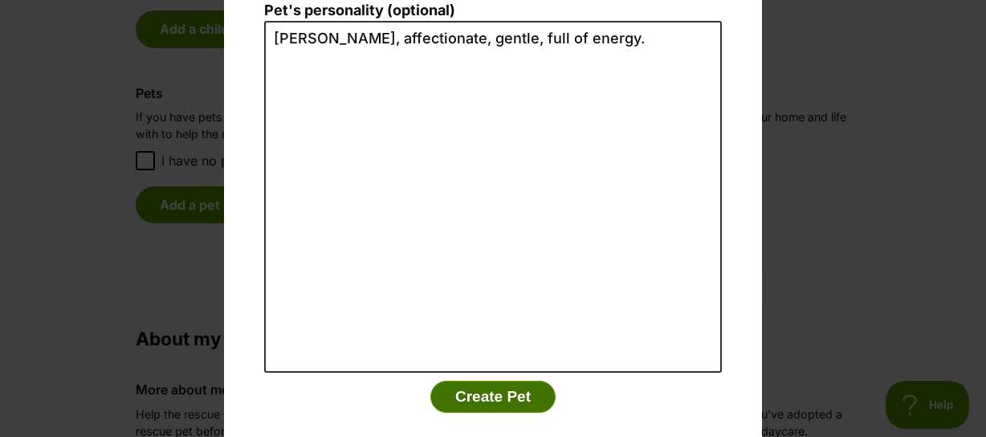
click at [472, 381] on button "Create Pet" at bounding box center [493, 397] width 125 height 32
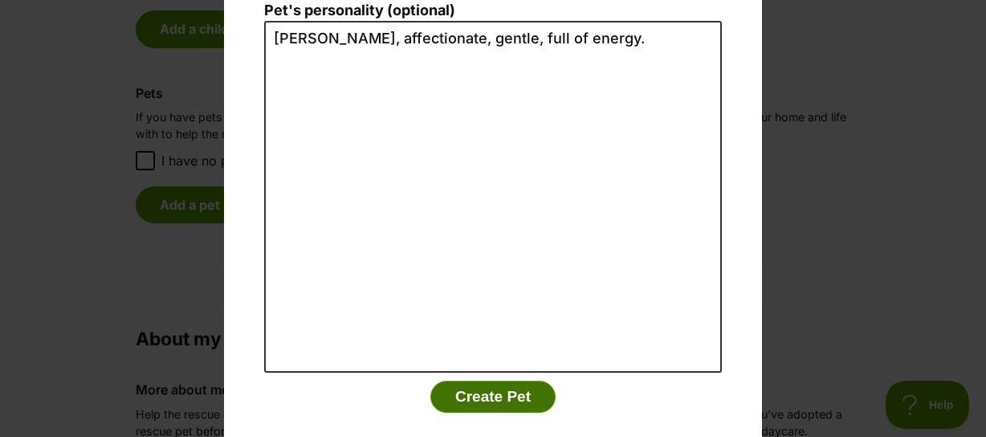
click at [472, 381] on button "Create Pet" at bounding box center [493, 397] width 125 height 32
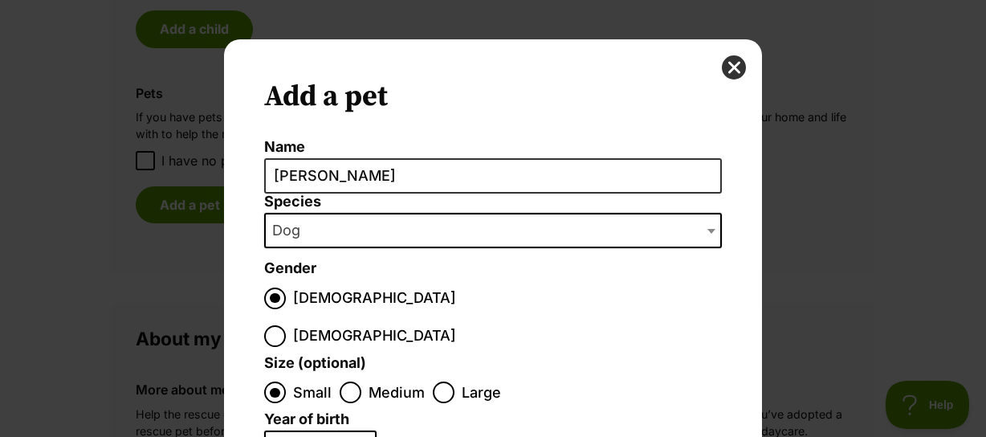
scroll to position [2, 0]
click at [725, 60] on button "close" at bounding box center [734, 67] width 24 height 24
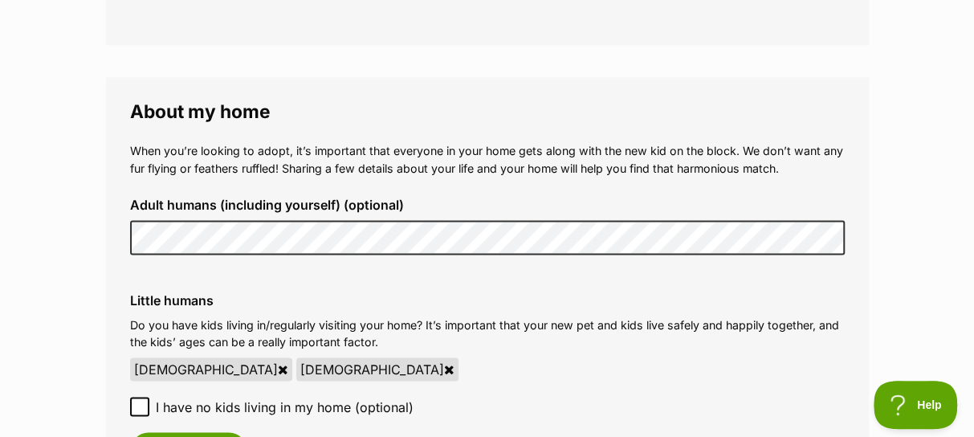
scroll to position [1295, 0]
click at [739, 312] on div "Little humans Do you have kids living in/regularly visiting your home? It’s imp…" at bounding box center [487, 380] width 741 height 202
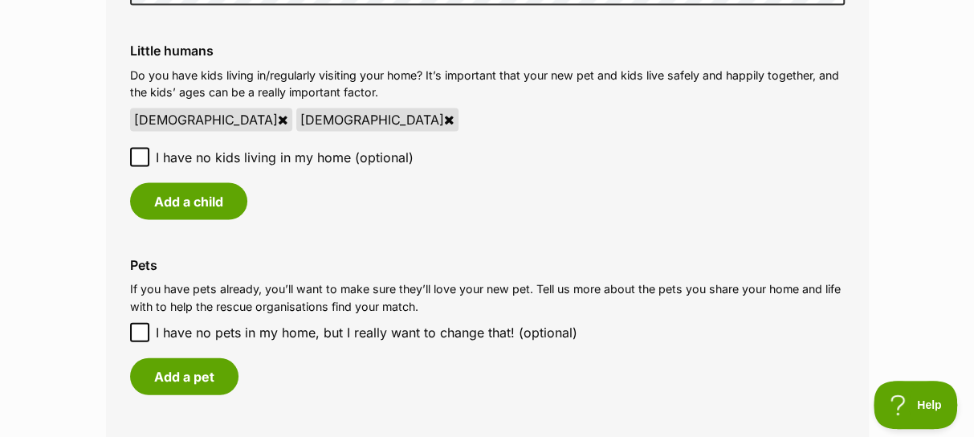
scroll to position [1544, 0]
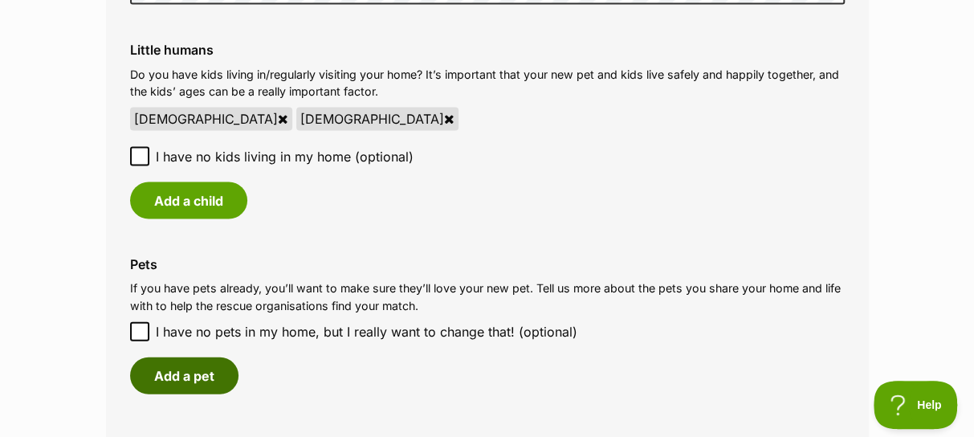
click at [190, 390] on button "Add a pet" at bounding box center [184, 375] width 108 height 37
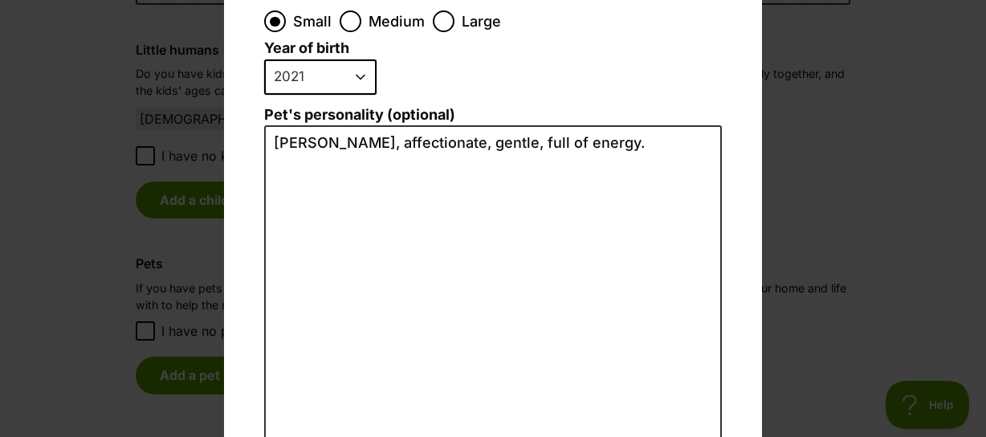
scroll to position [478, 0]
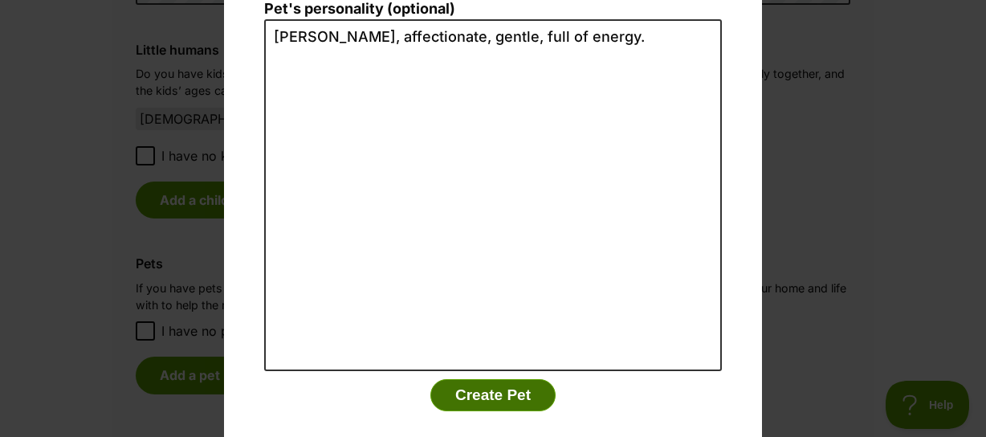
click at [476, 379] on button "Create Pet" at bounding box center [493, 395] width 125 height 32
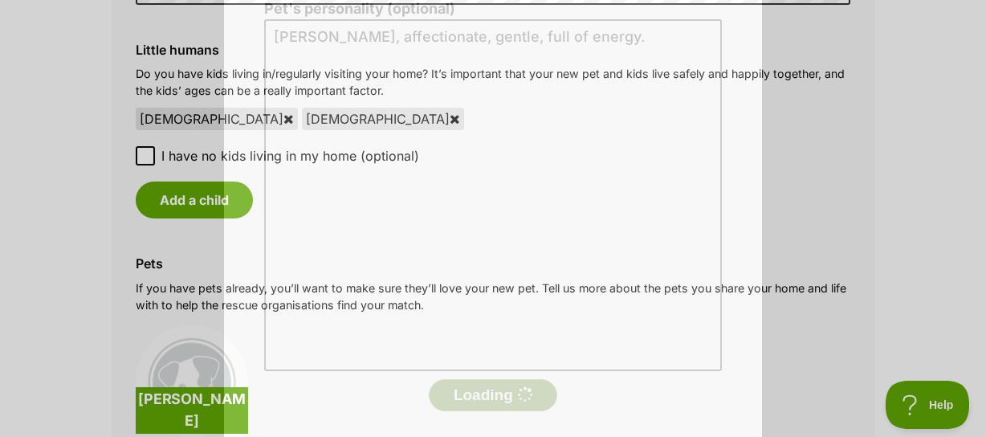
click at [476, 379] on button "Loading" at bounding box center [493, 395] width 129 height 32
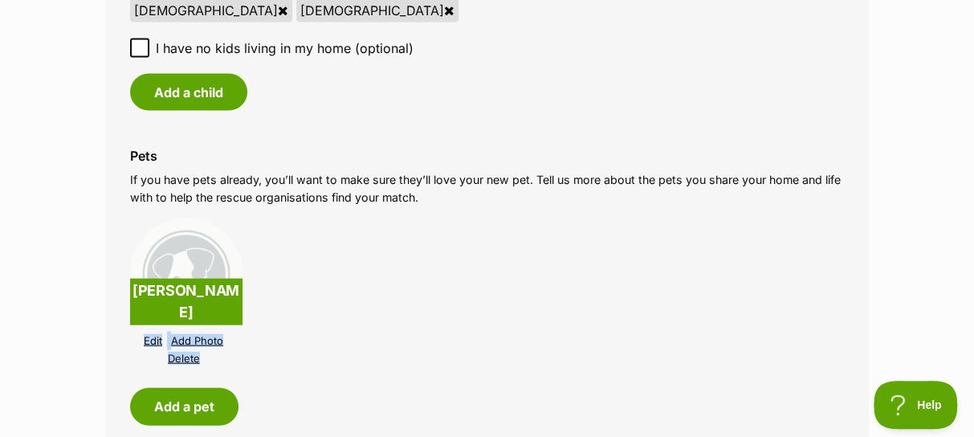
click at [476, 341] on li "Stanley Edit Add Photo Delete" at bounding box center [487, 293] width 715 height 158
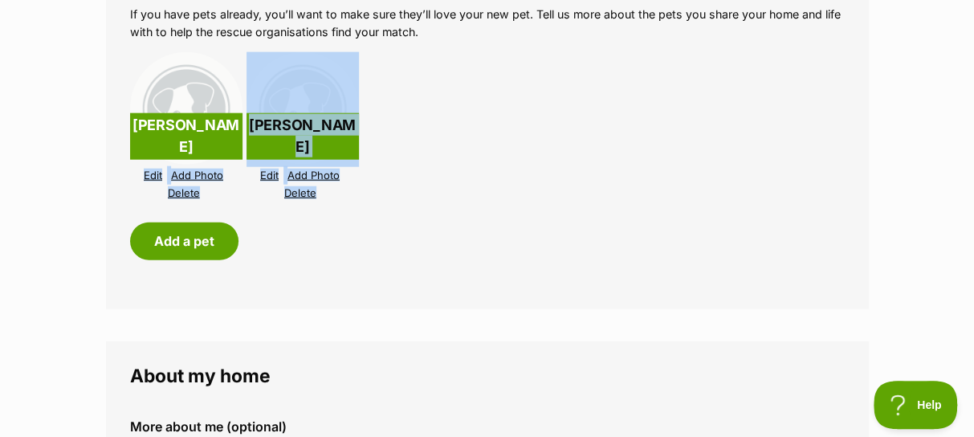
scroll to position [1840, 0]
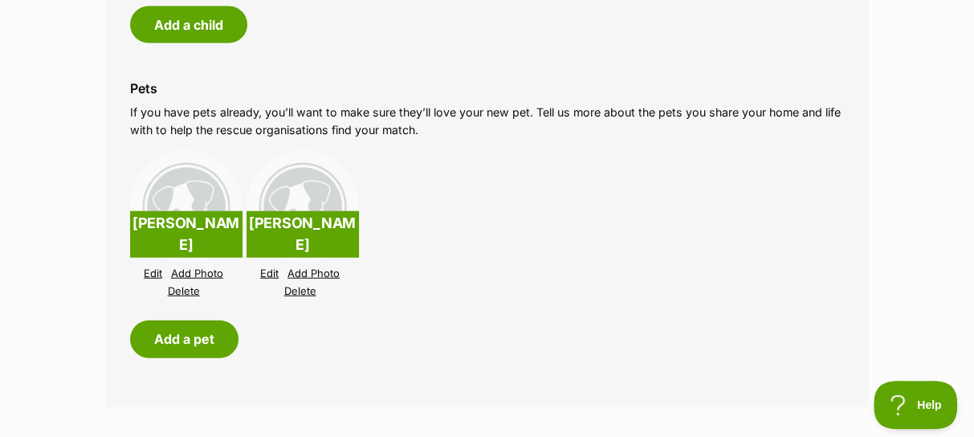
scroll to position [1714, 0]
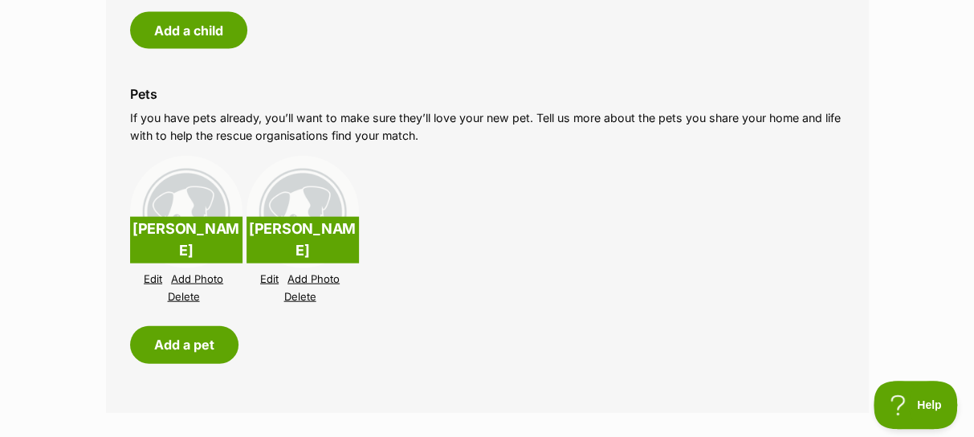
click at [183, 292] on link "Delete" at bounding box center [184, 297] width 32 height 12
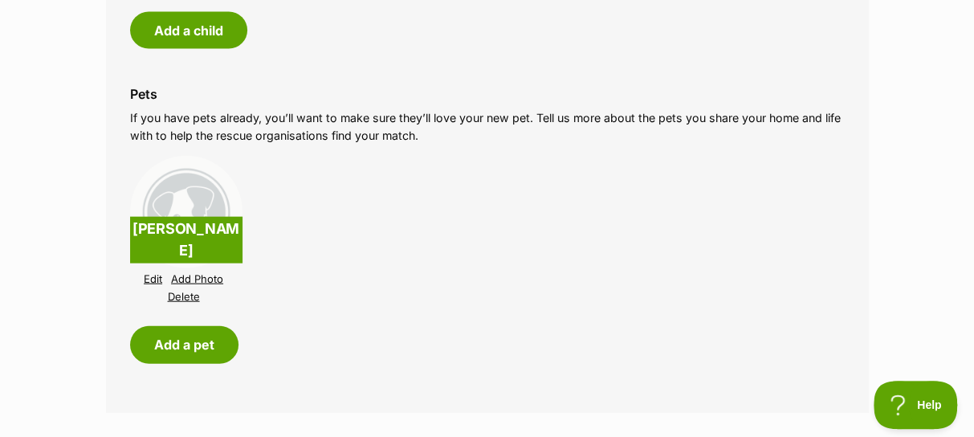
click at [188, 276] on link "Add Photo" at bounding box center [197, 279] width 52 height 12
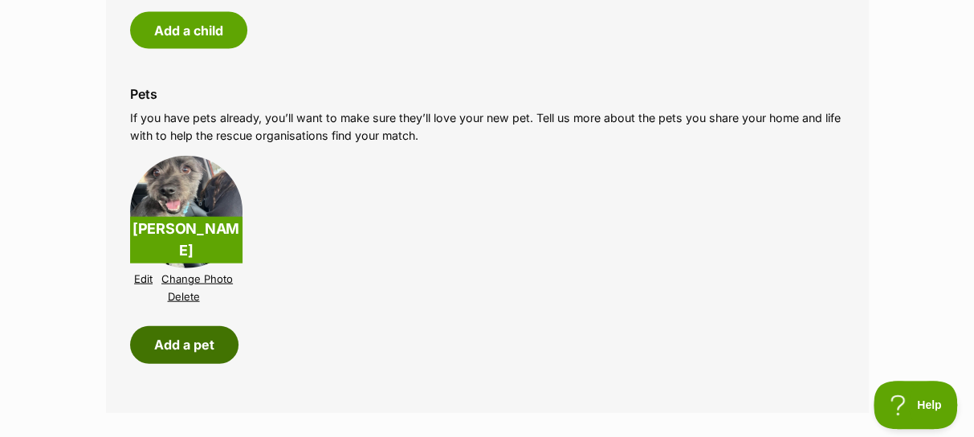
click at [191, 338] on button "Add a pet" at bounding box center [184, 344] width 108 height 37
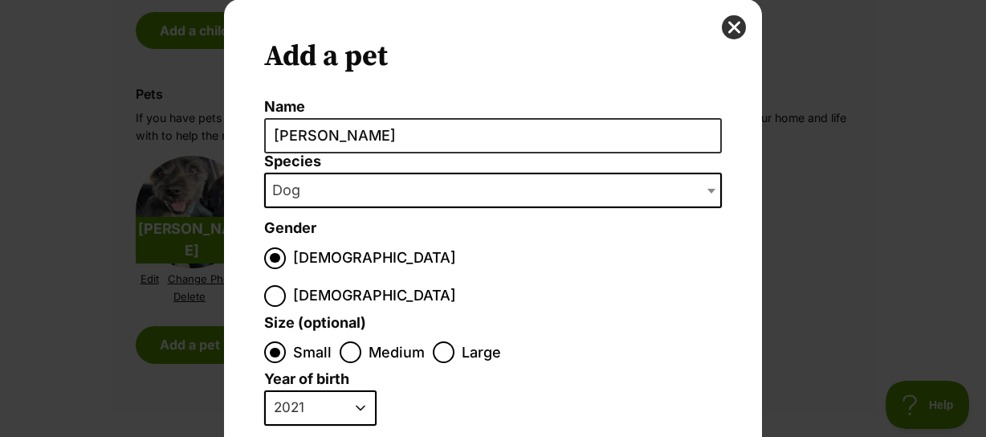
scroll to position [29, 0]
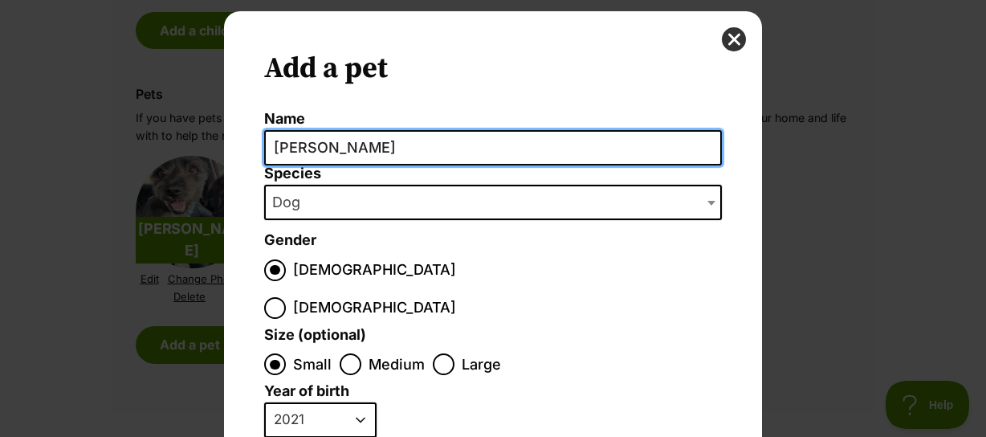
click at [422, 150] on input "Stanley" at bounding box center [493, 148] width 458 height 36
type input "S"
type input "Eric"
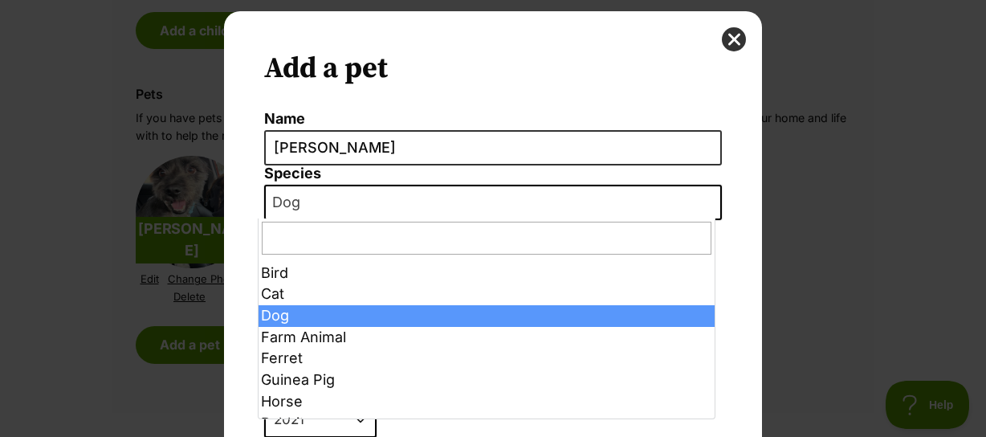
click at [705, 203] on span "Dialog Window - Close (Press escape to close)" at bounding box center [713, 202] width 16 height 35
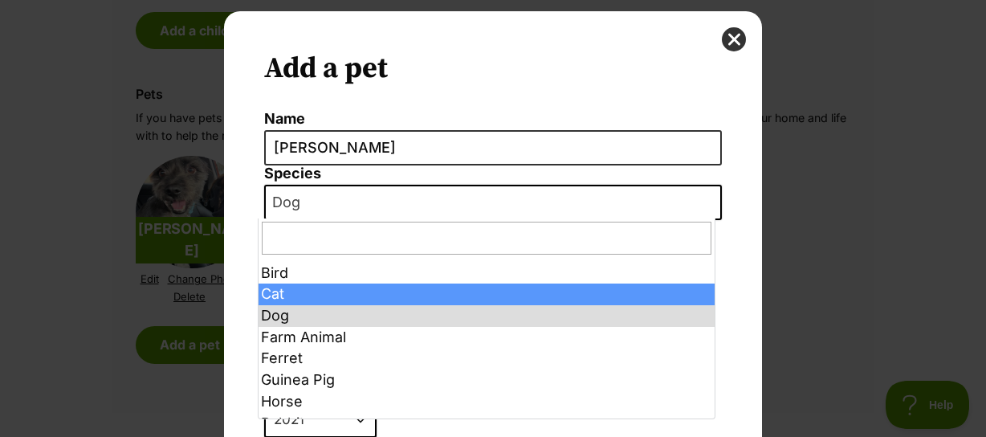
select select "2"
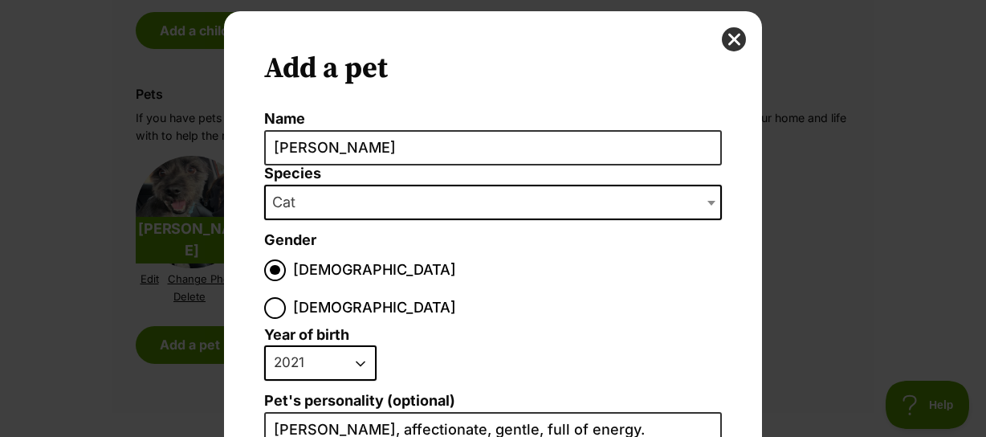
scroll to position [153, 0]
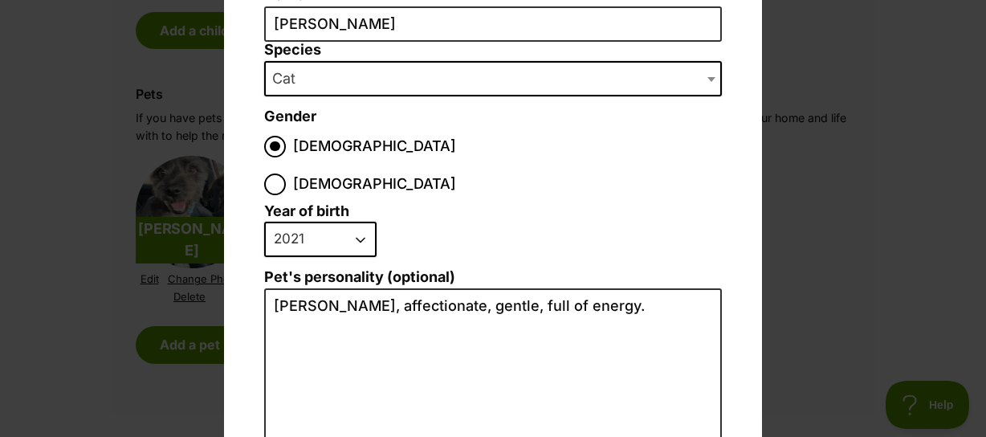
click at [350, 222] on select "2025 2024 2023 2022 2021 2020 2019 2018 2017 2016 2015 2014 2013 2012 2011 2010…" at bounding box center [320, 239] width 112 height 35
select select "2023"
click at [264, 222] on select "2025 2024 2023 2022 2021 2020 2019 2018 2017 2016 2015 2014 2013 2012 2011 2010…" at bounding box center [320, 239] width 112 height 35
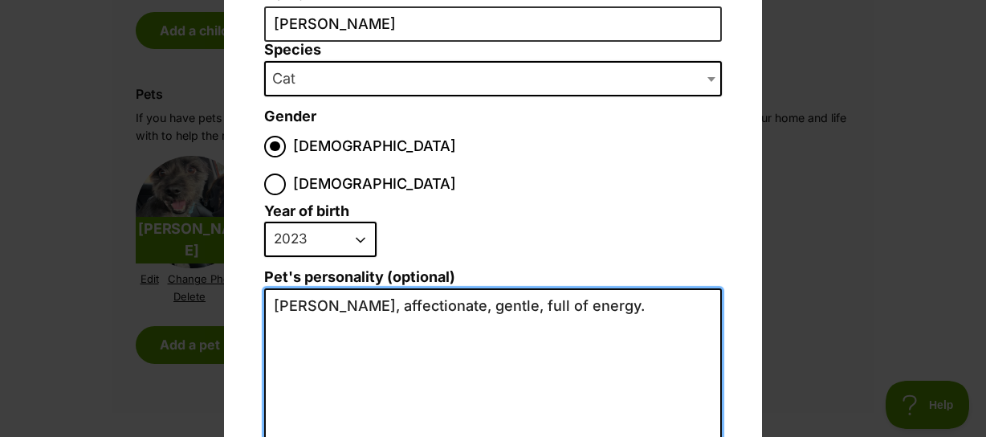
drag, startPoint x: 568, startPoint y: 266, endPoint x: 265, endPoint y: 264, distance: 302.8
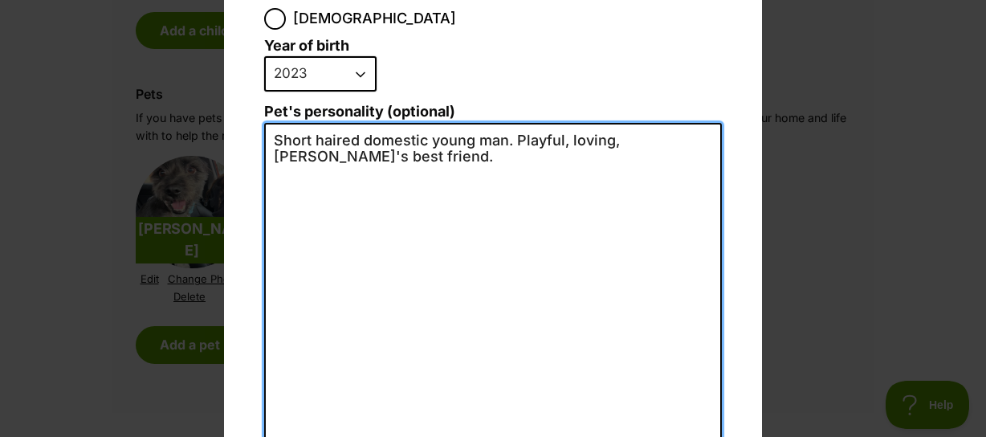
scroll to position [421, 0]
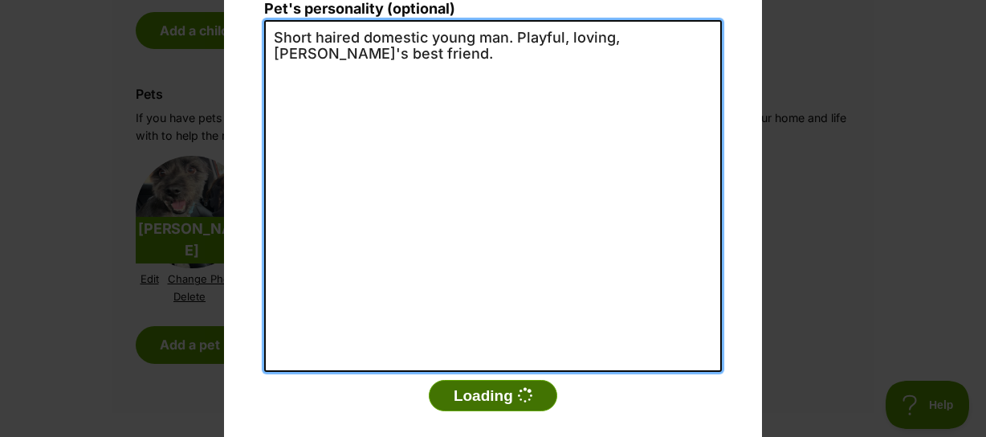
type textarea "Short haired domestic young man. Playful, loving, Stan's best friend."
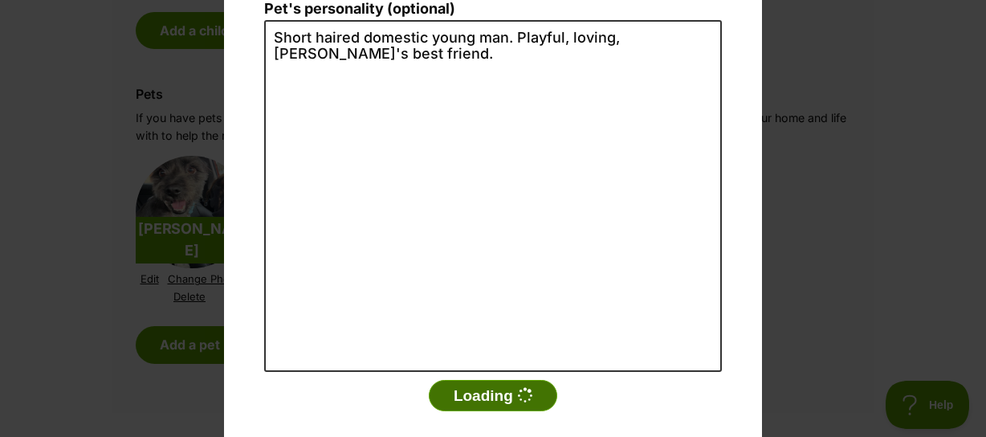
click at [497, 380] on button "Loading" at bounding box center [493, 396] width 129 height 32
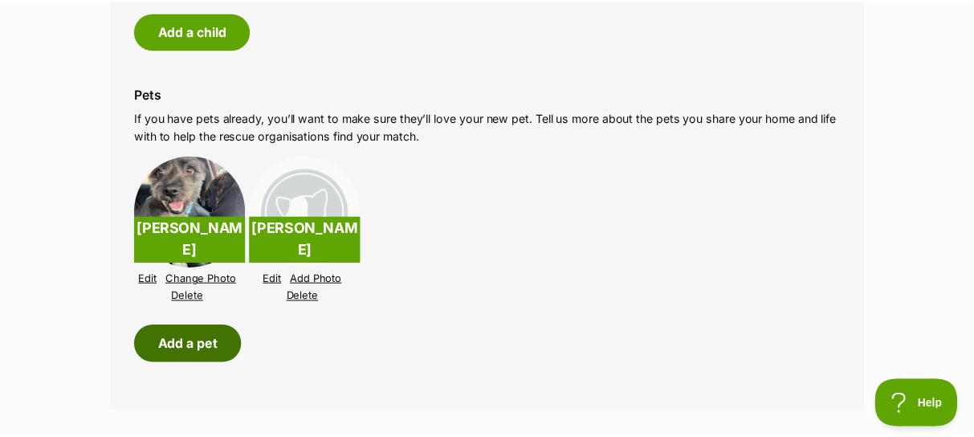
scroll to position [1714, 0]
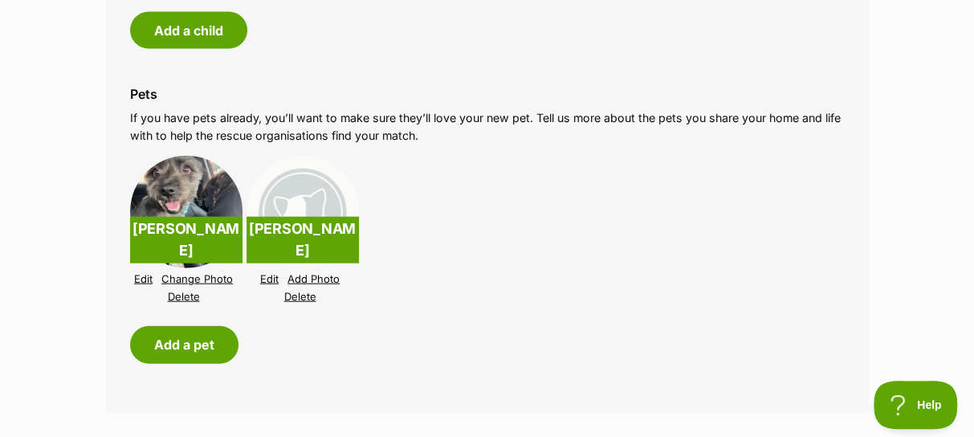
click at [320, 276] on link "Add Photo" at bounding box center [314, 279] width 52 height 12
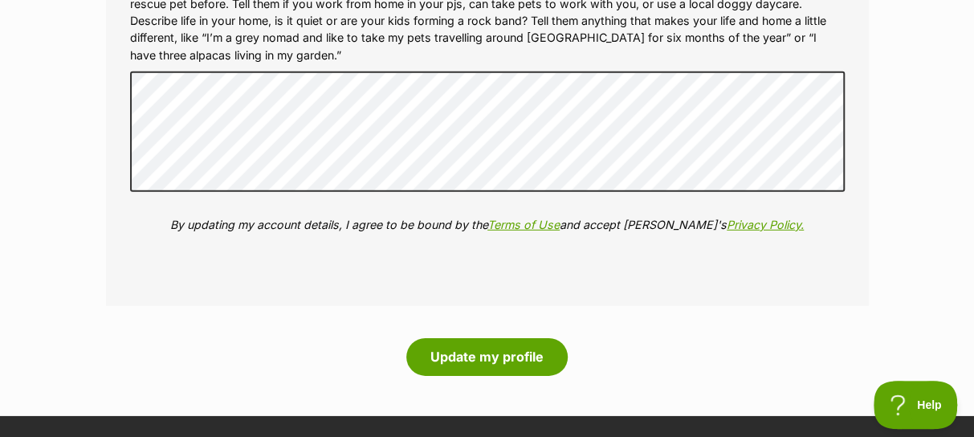
scroll to position [2283, 0]
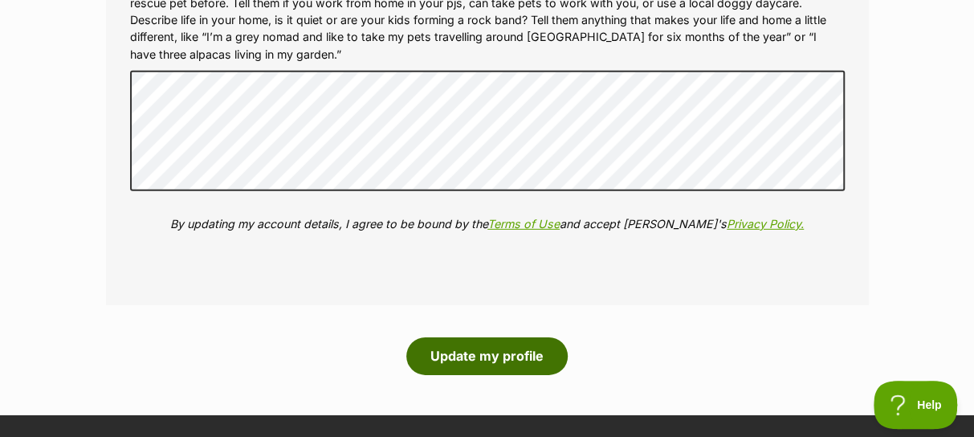
click at [533, 354] on button "Update my profile" at bounding box center [486, 355] width 161 height 37
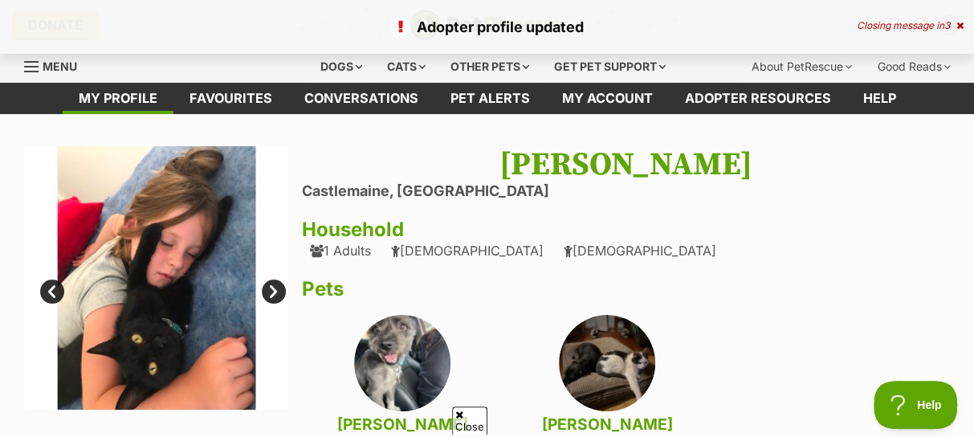
scroll to position [80, 0]
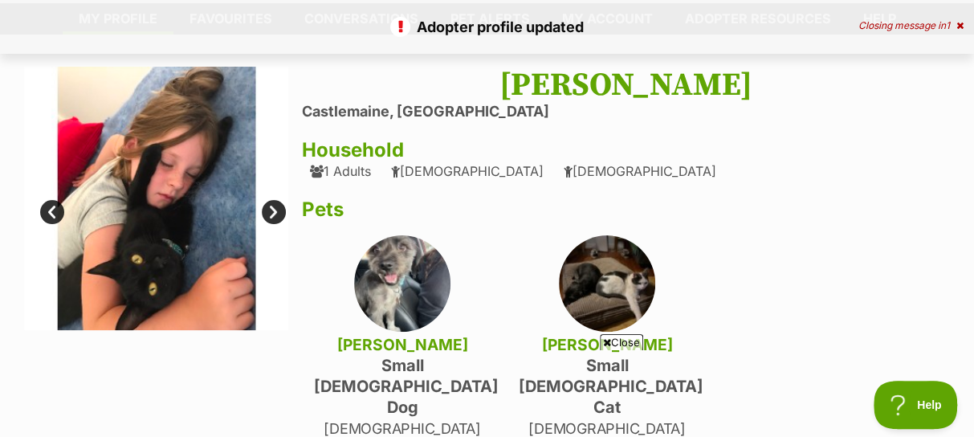
click at [275, 213] on link "Next" at bounding box center [274, 212] width 24 height 24
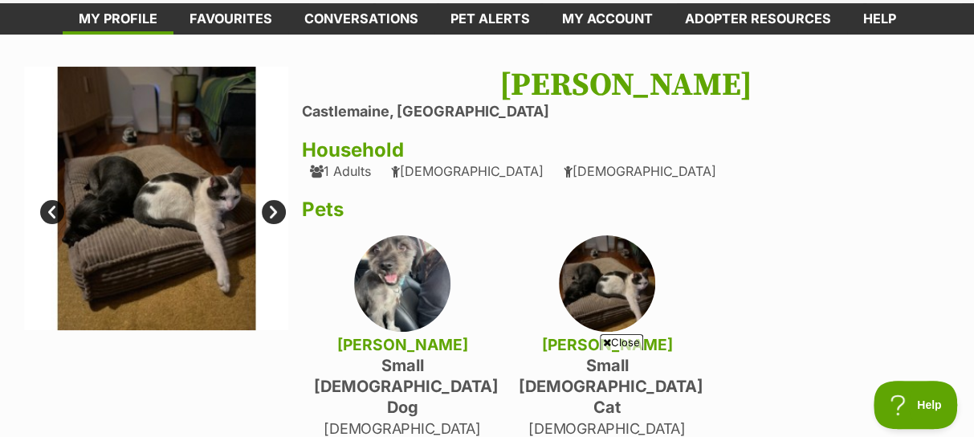
click at [275, 213] on link "Next" at bounding box center [274, 212] width 24 height 24
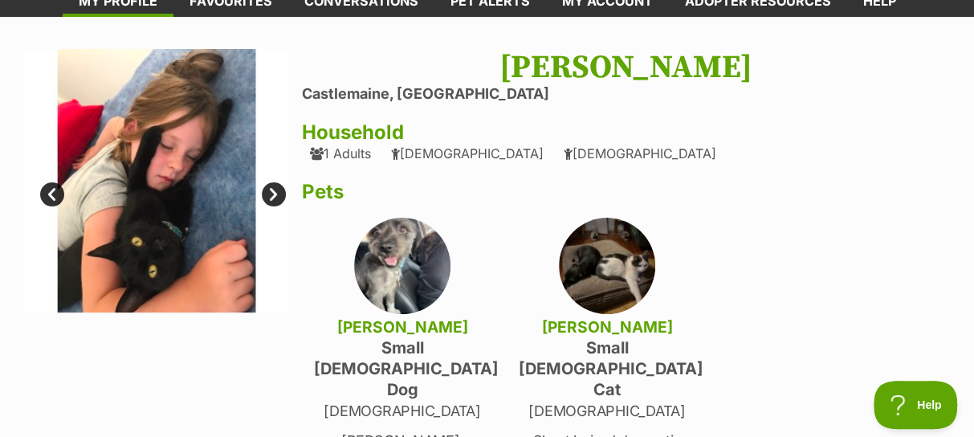
scroll to position [0, 0]
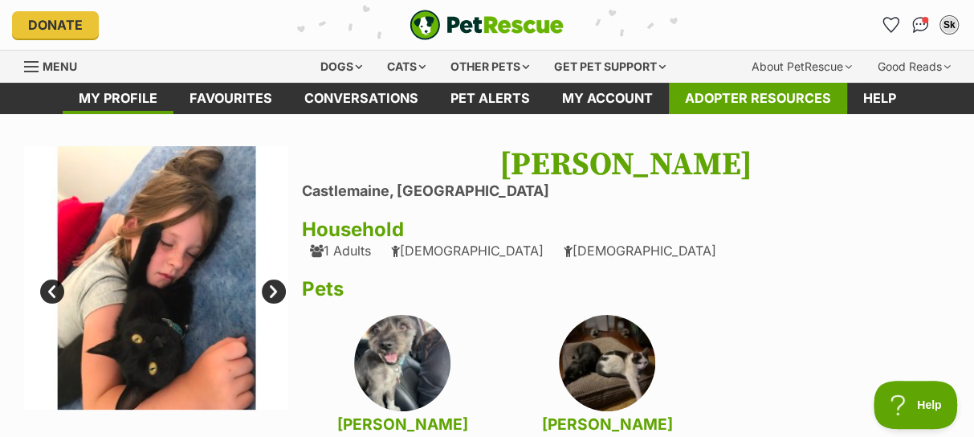
click at [702, 92] on link "Adopter resources" at bounding box center [758, 98] width 178 height 31
